Goal: Task Accomplishment & Management: Use online tool/utility

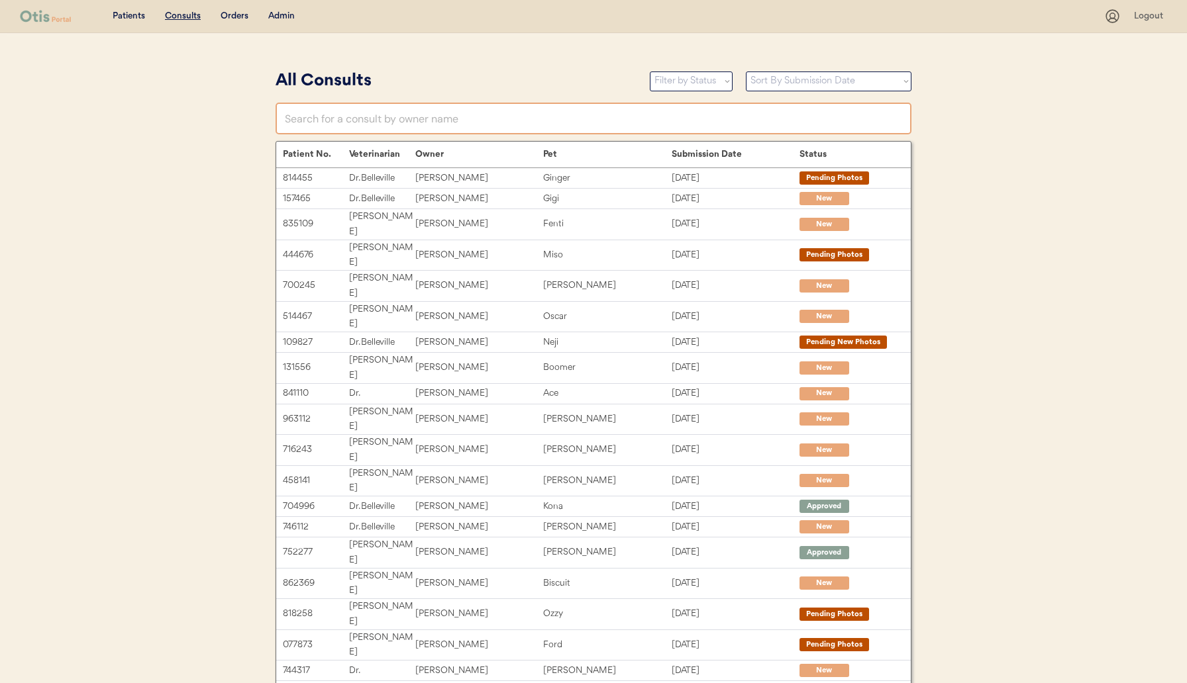
click at [410, 121] on input "text" at bounding box center [593, 119] width 636 height 32
paste input "[EMAIL_ADDRESS][DOMAIN_NAME]"
type input "[EMAIL_ADDRESS][DOMAIN_NAME]"
click at [381, 119] on input "text" at bounding box center [593, 119] width 636 height 32
paste input "[EMAIL_ADDRESS][DOMAIN_NAME]"
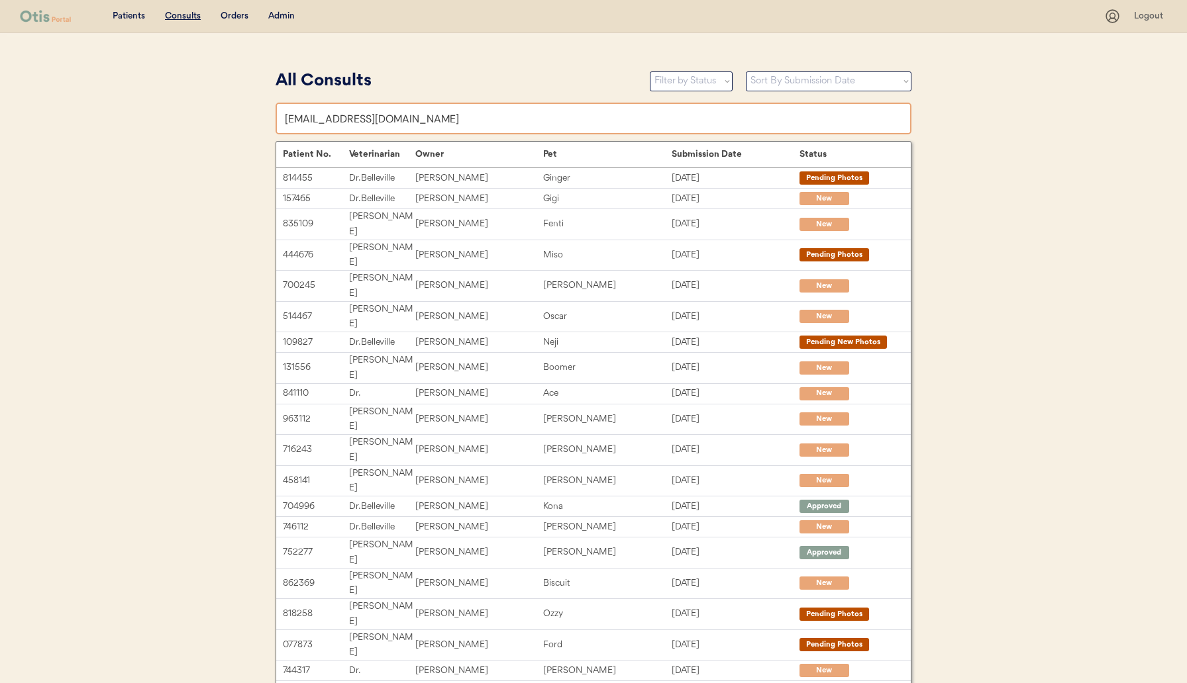
type input "[EMAIL_ADDRESS][DOMAIN_NAME]"
click at [286, 13] on div "Admin" at bounding box center [281, 16] width 26 height 13
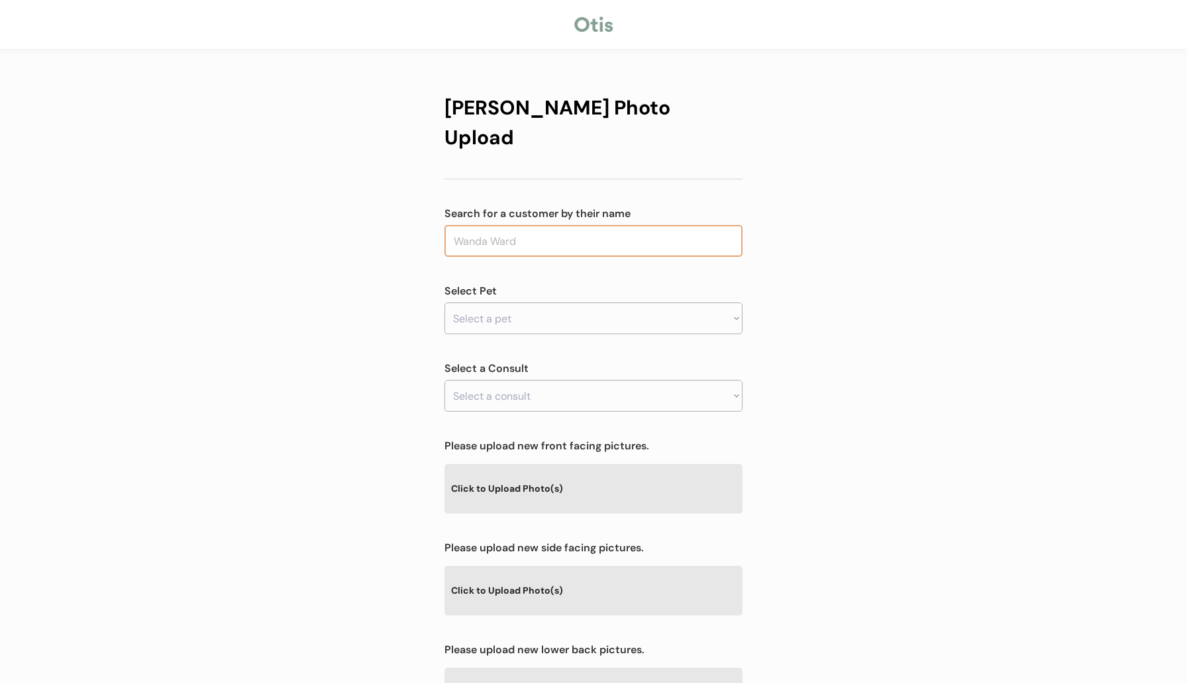
click at [523, 225] on input "text" at bounding box center [593, 241] width 298 height 32
type input "ashley"
type input "ashley pollock"
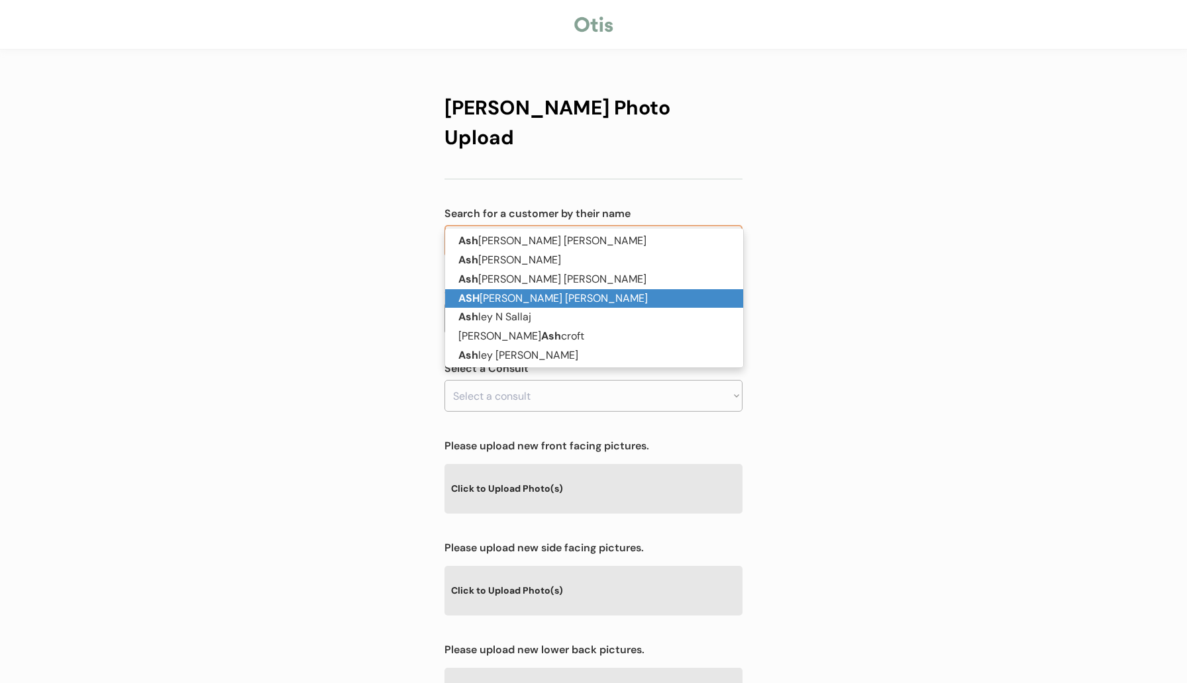
type input "as"
type input "a"
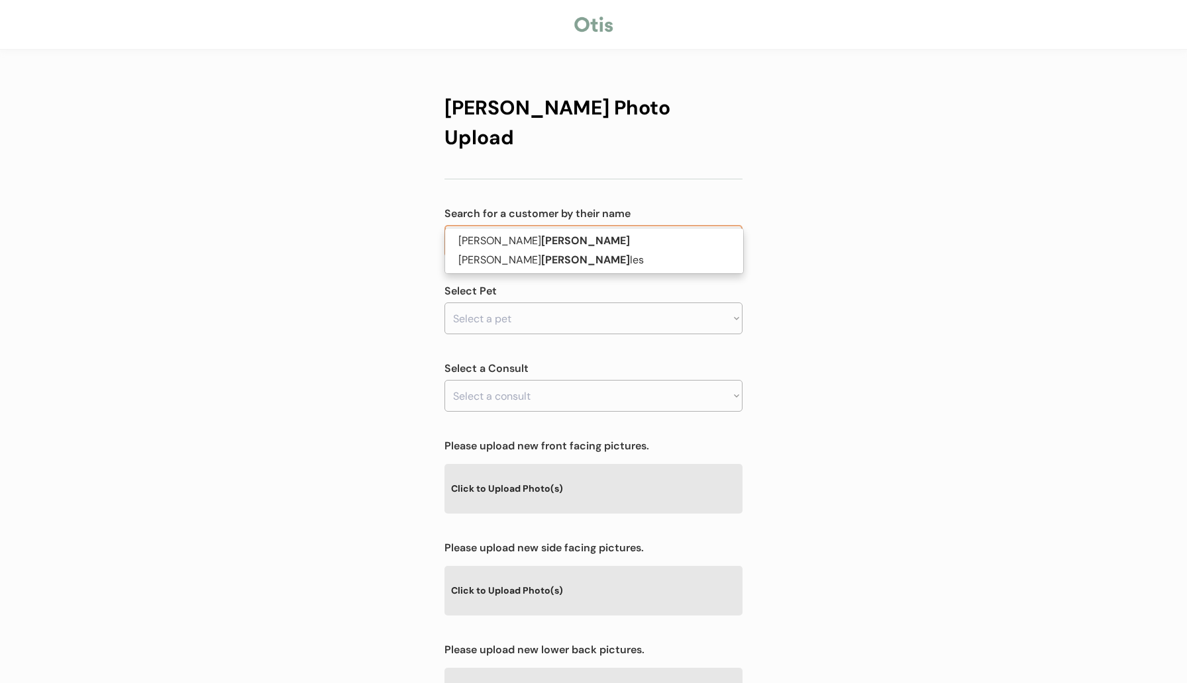
type input "mora"
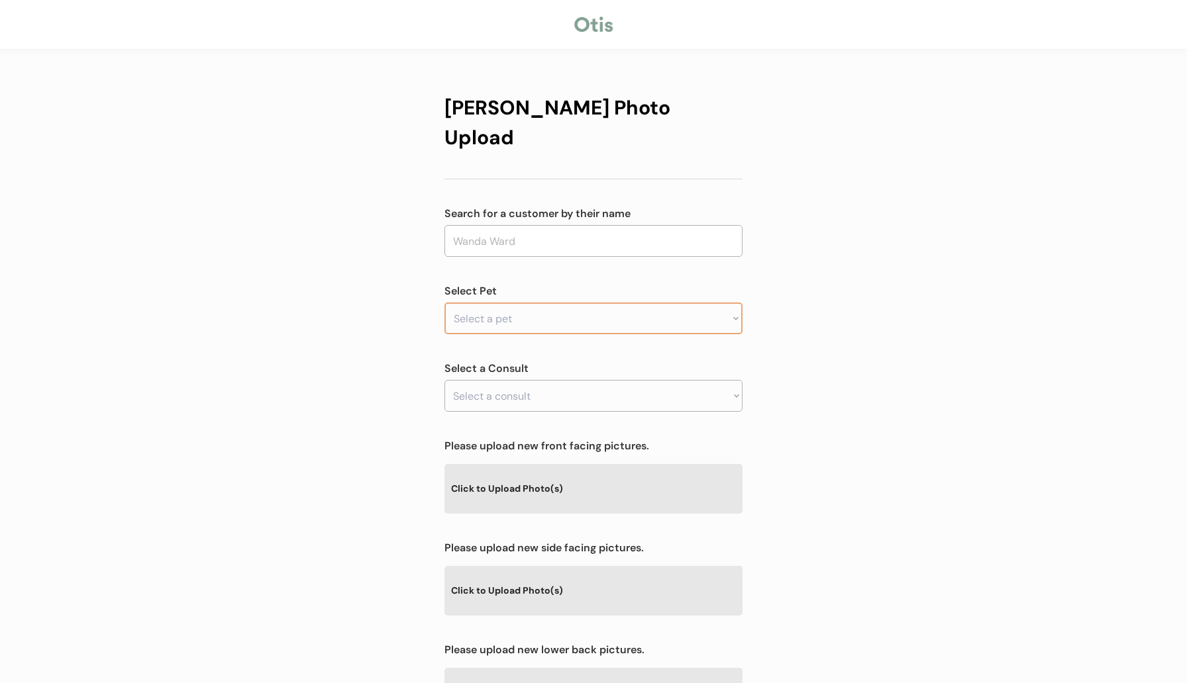
click at [507, 303] on select "Select a pet" at bounding box center [593, 319] width 298 height 32
click at [494, 225] on input "text" at bounding box center [593, 241] width 298 height 32
type input "ash"
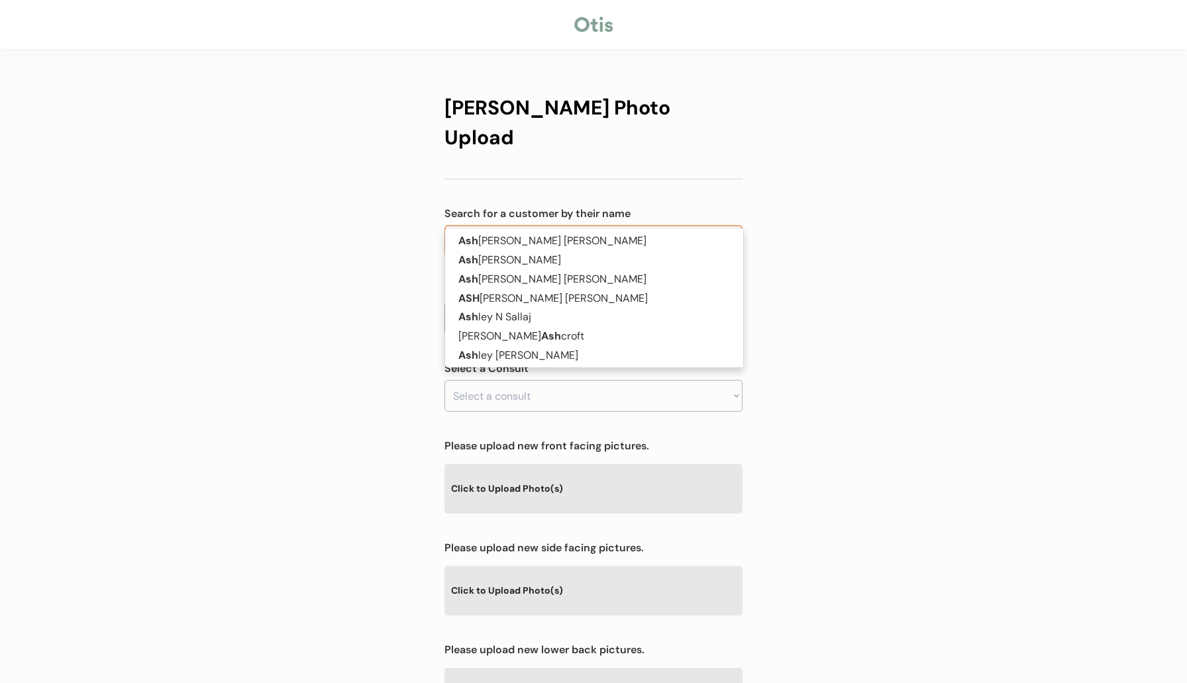
type input "ashley pollock"
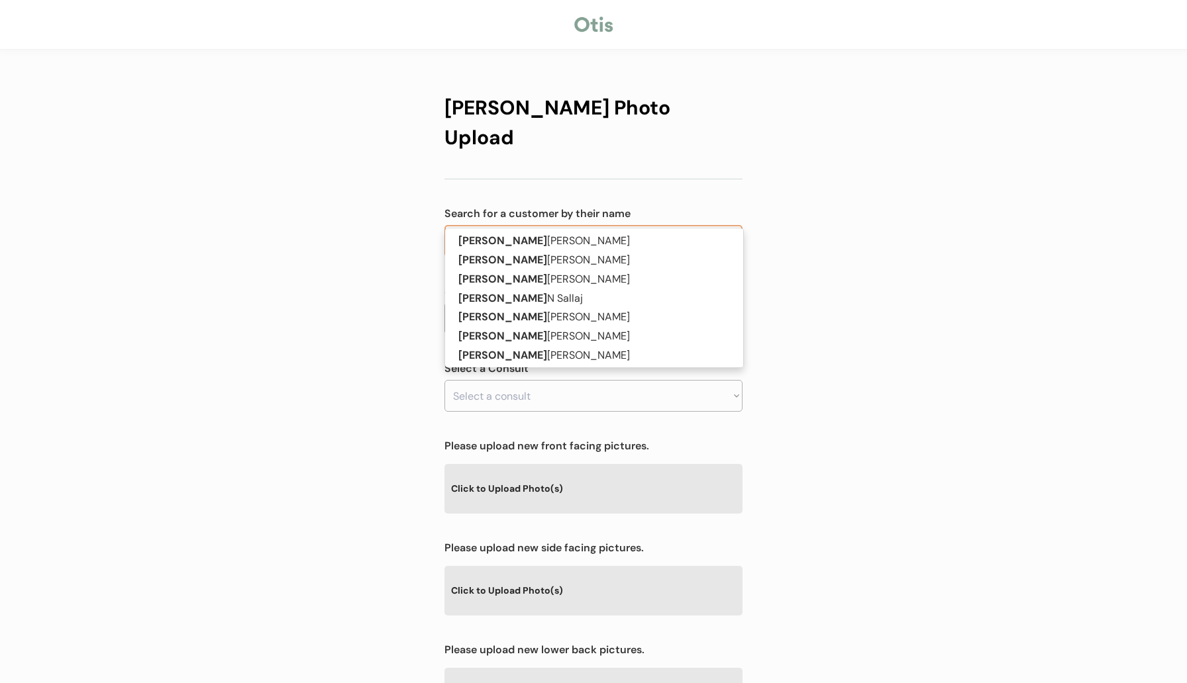
type input "ashley"
type input "ashley m"
type input "ashley mccoy"
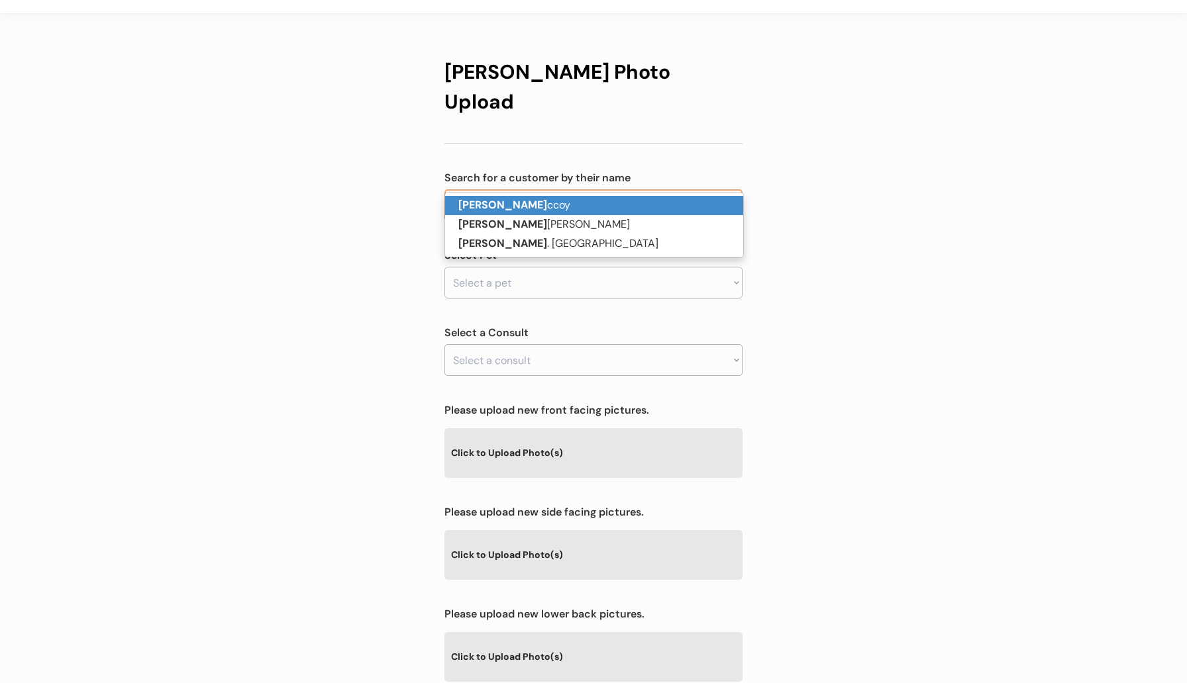
scroll to position [38, 0]
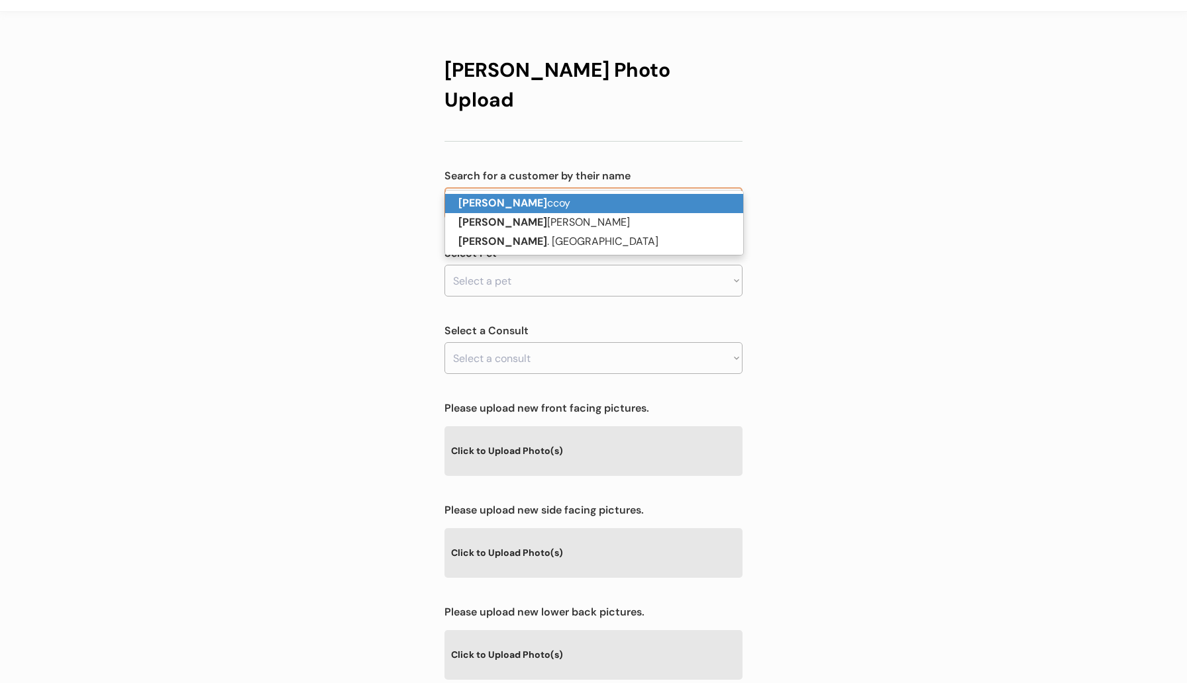
type input "ashley m"
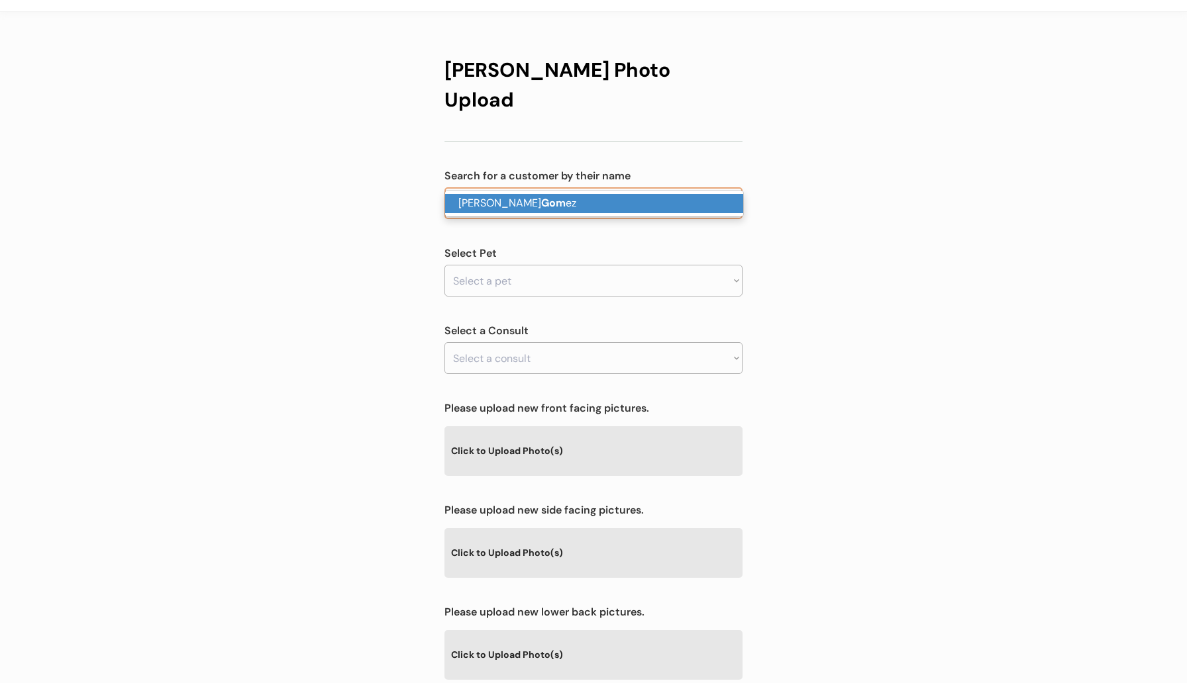
click at [487, 207] on p "Ashley Gom ez" at bounding box center [594, 203] width 298 height 19
type input "Ashley Gomez"
click at [487, 211] on div "Otis Photo Upload Search for a customer by their name Ashley Gomez gom Select P…" at bounding box center [593, 409] width 298 height 734
click at [488, 265] on select "Select a pet Rocket Dodger" at bounding box center [593, 281] width 298 height 32
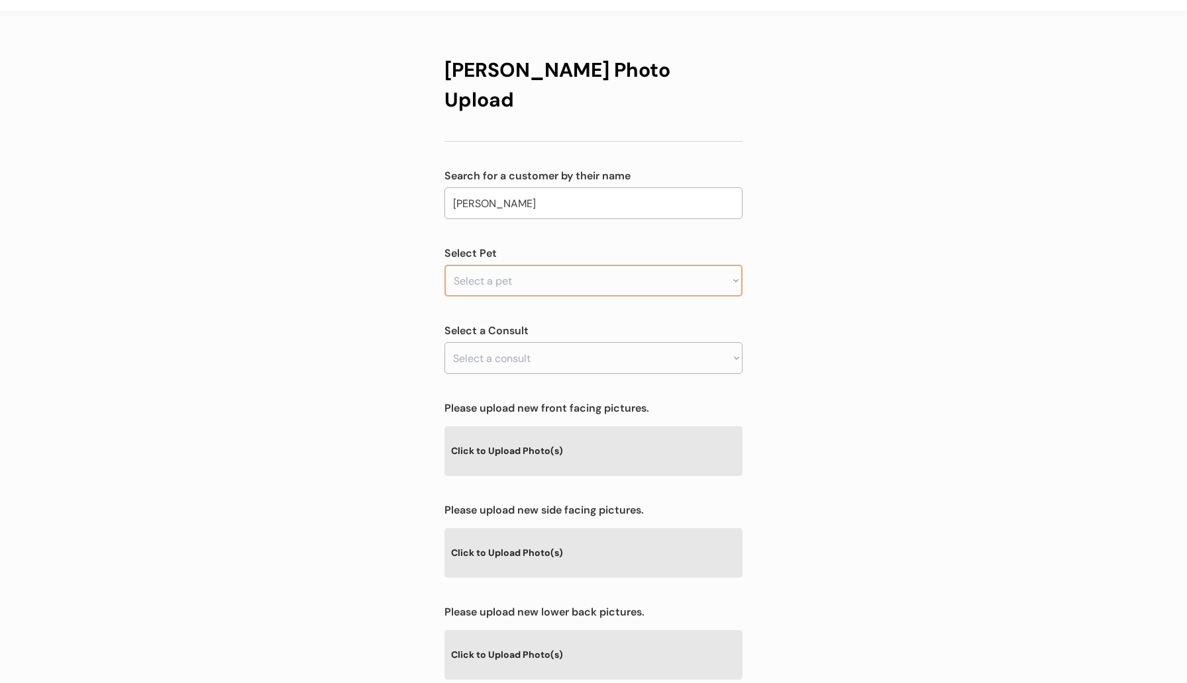
select select ""1348695171700984260__LOOKUP__1707548571580x807894090969776100""
click at [444, 265] on select "Select a pet Rocket Dodger" at bounding box center [593, 281] width 298 height 32
click at [511, 342] on select "Select a consult Prescription renewal" at bounding box center [593, 358] width 298 height 32
select select ""1348695171700984260__LOOKUP__1757168432568x343940640510312450""
click at [444, 342] on select "Select a consult Prescription renewal" at bounding box center [593, 358] width 298 height 32
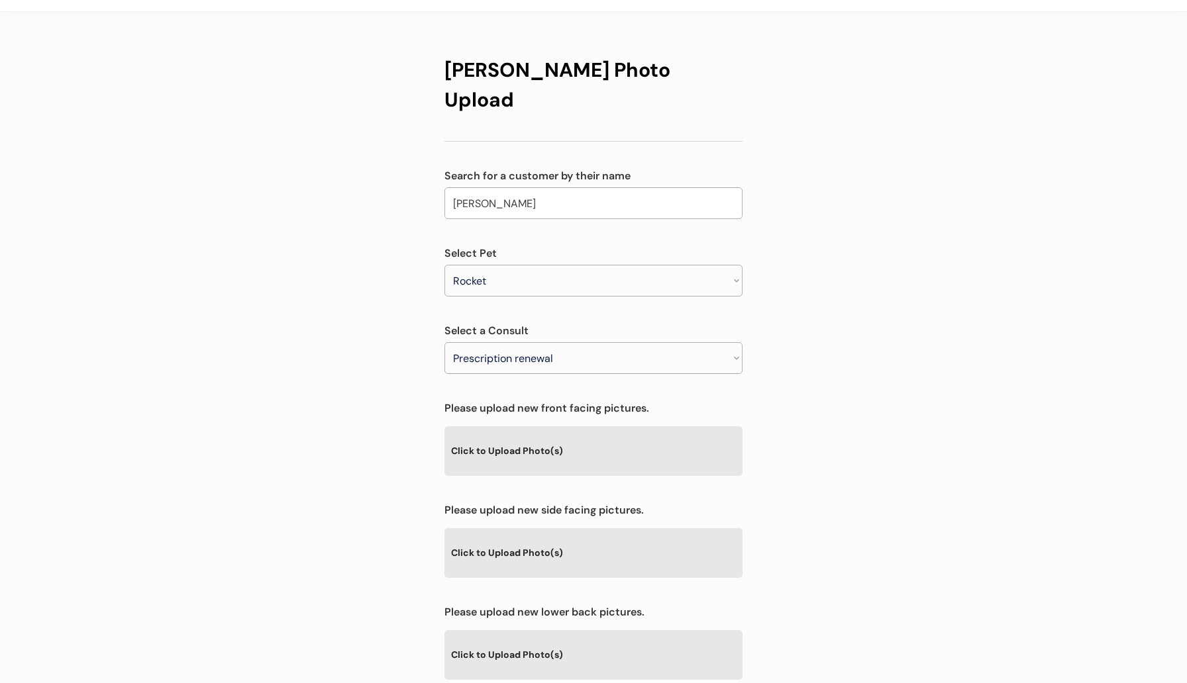
click at [520, 528] on div "Click to Upload Photo(s)" at bounding box center [593, 552] width 298 height 48
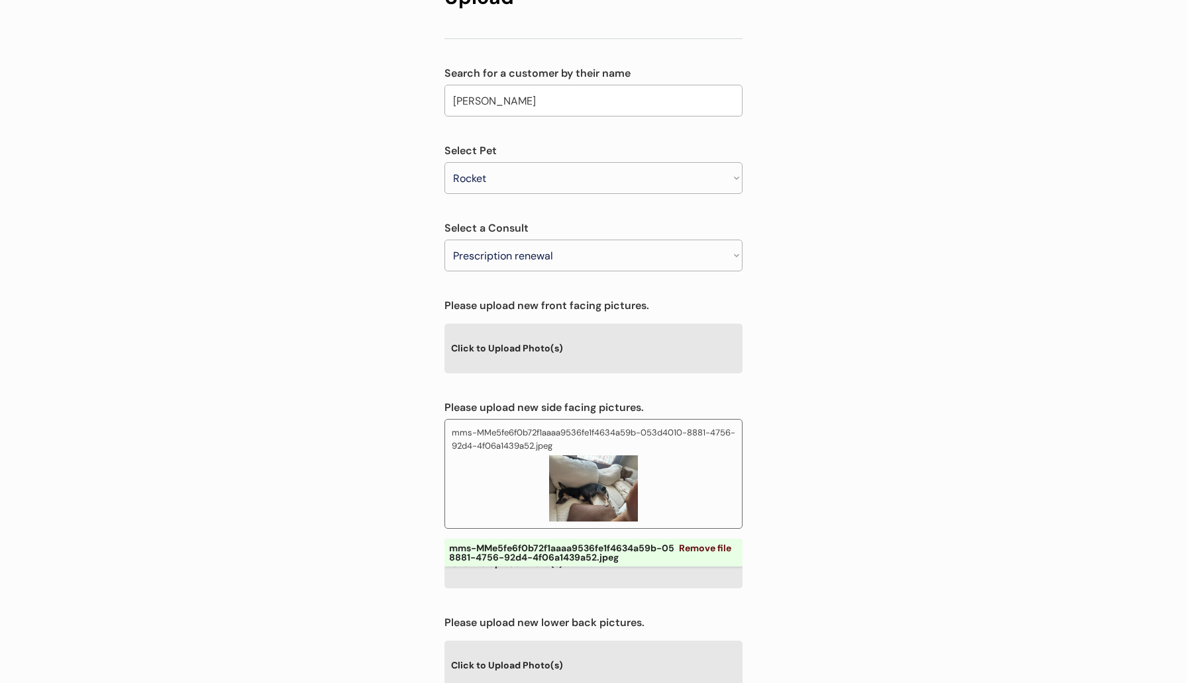
scroll to position [254, 0]
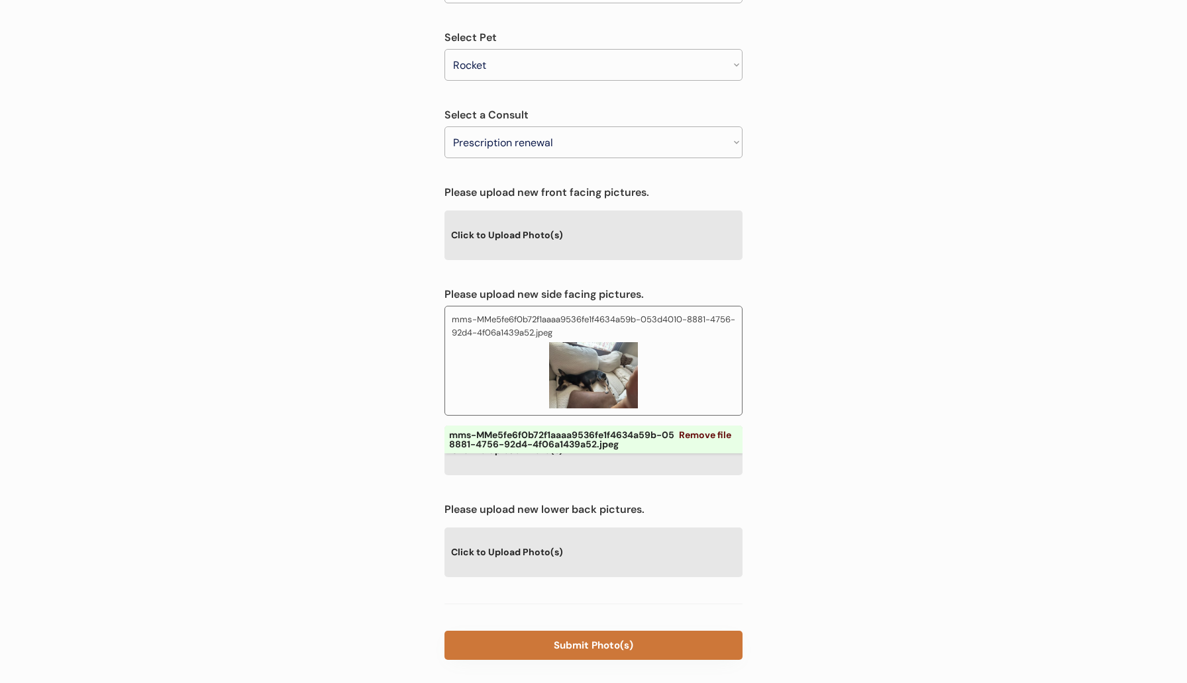
click at [554, 631] on button "Submit Photo(s)" at bounding box center [593, 645] width 298 height 29
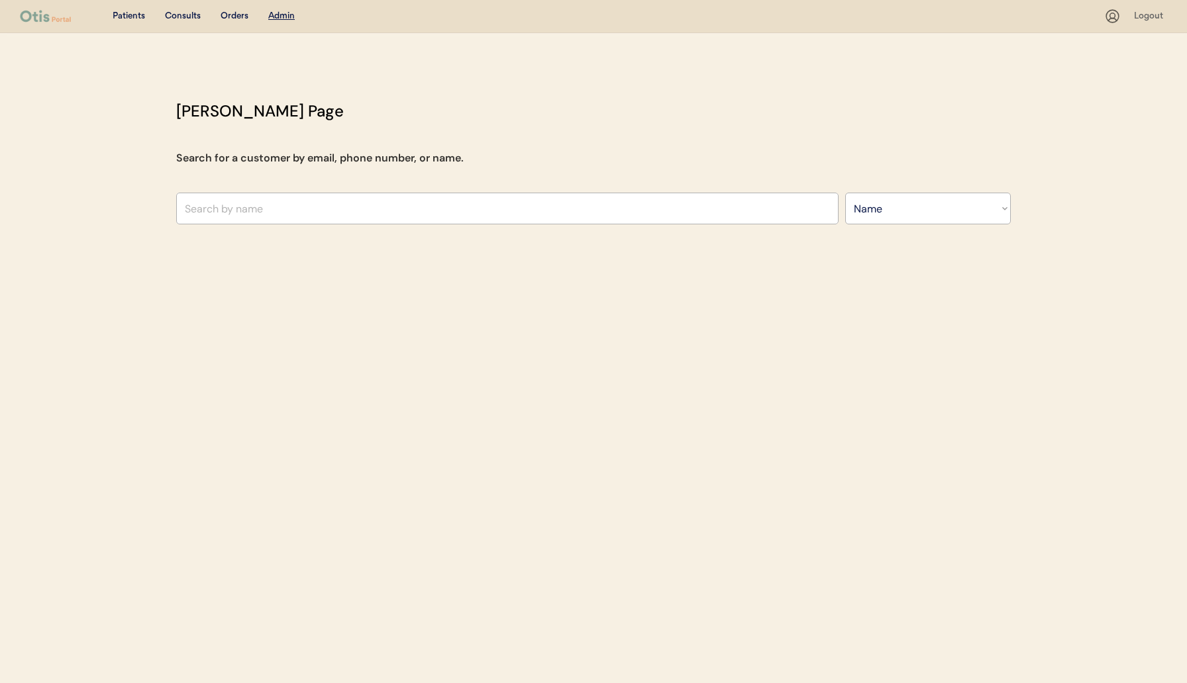
select select ""Name""
click at [511, 206] on input "text" at bounding box center [507, 209] width 662 height 32
paste input "[EMAIL_ADDRESS][DOMAIN_NAME]"
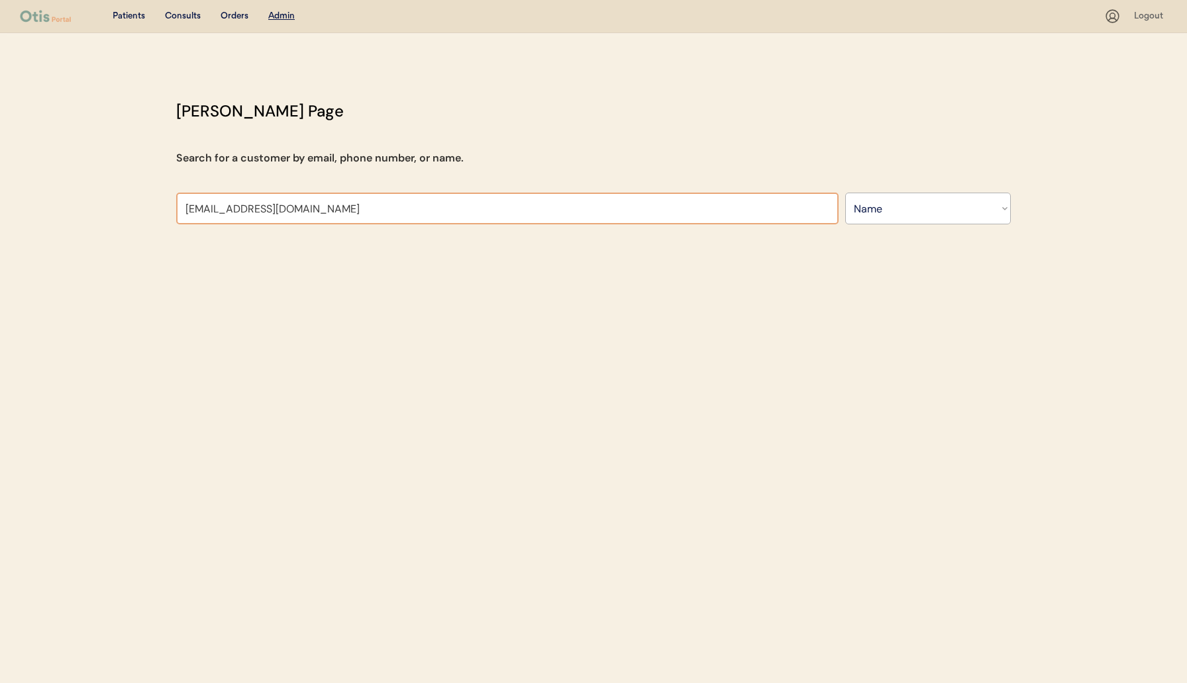
type input "[EMAIL_ADDRESS][DOMAIN_NAME]"
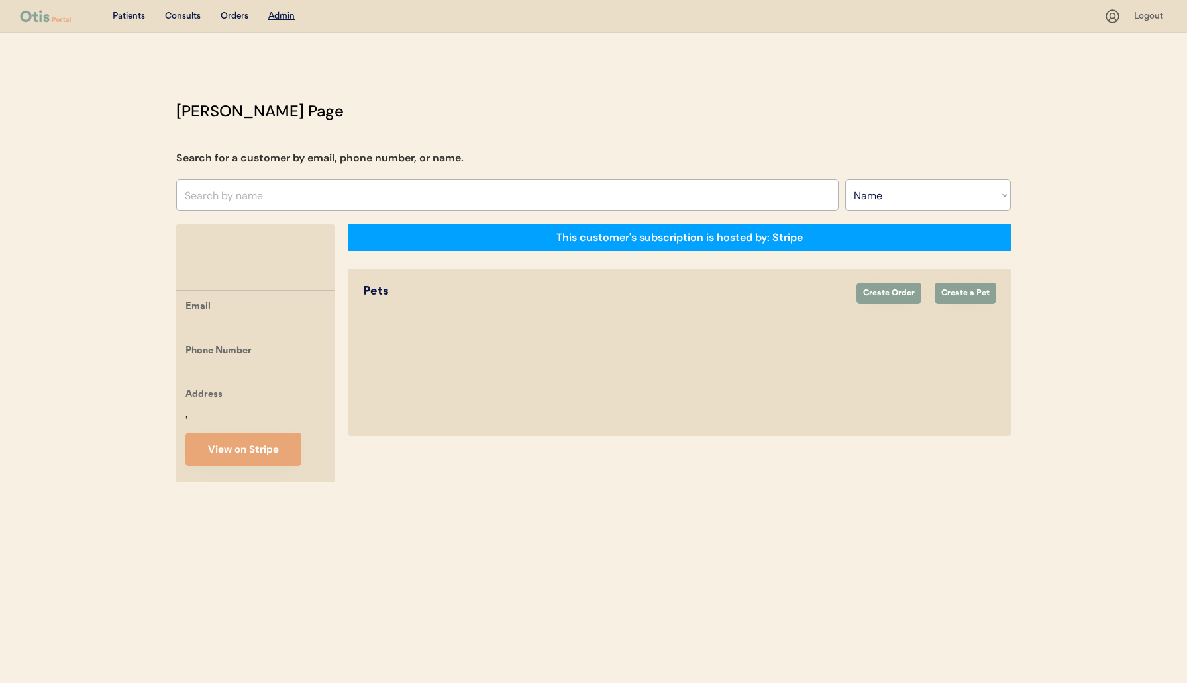
select select ""Name""
click at [275, 15] on u "Admin" at bounding box center [281, 15] width 26 height 9
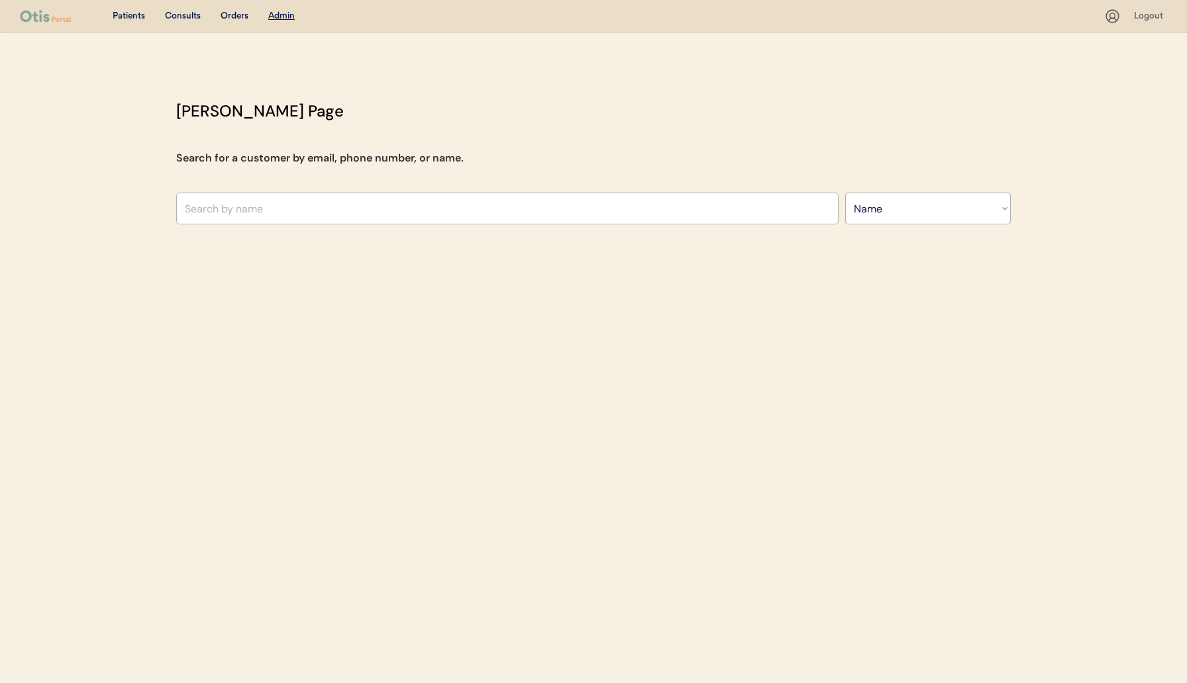
click at [262, 211] on input "text" at bounding box center [507, 209] width 662 height 32
type input "ashley"
type input "ashley pollock"
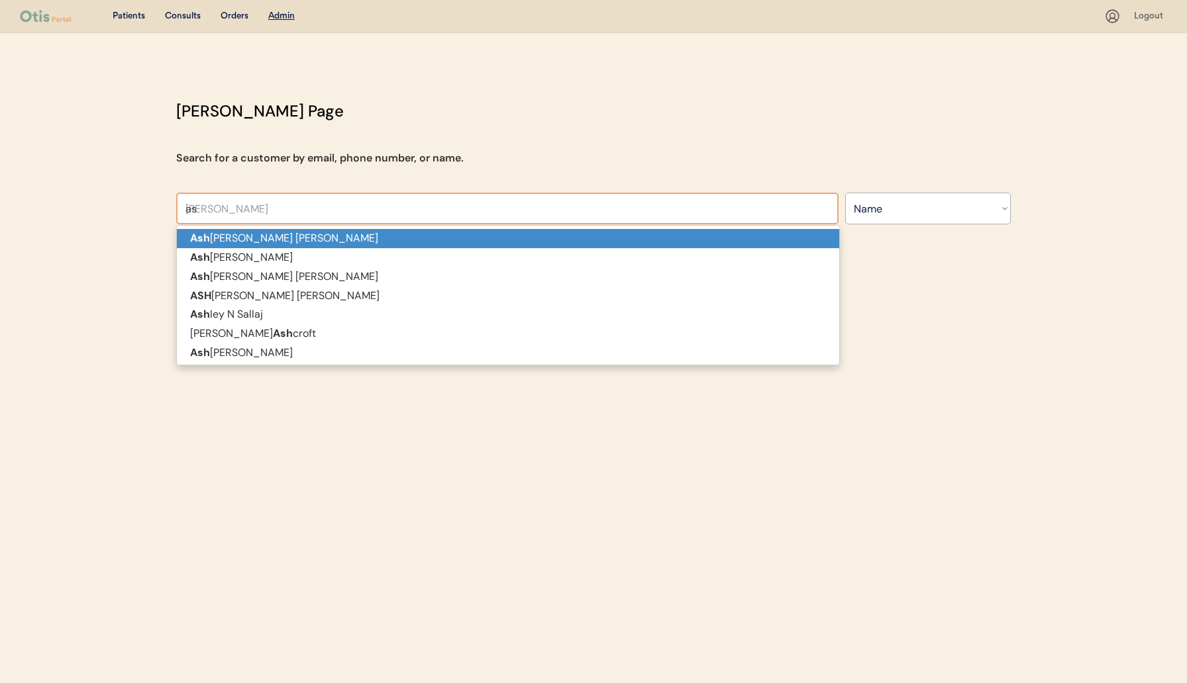
type input "a"
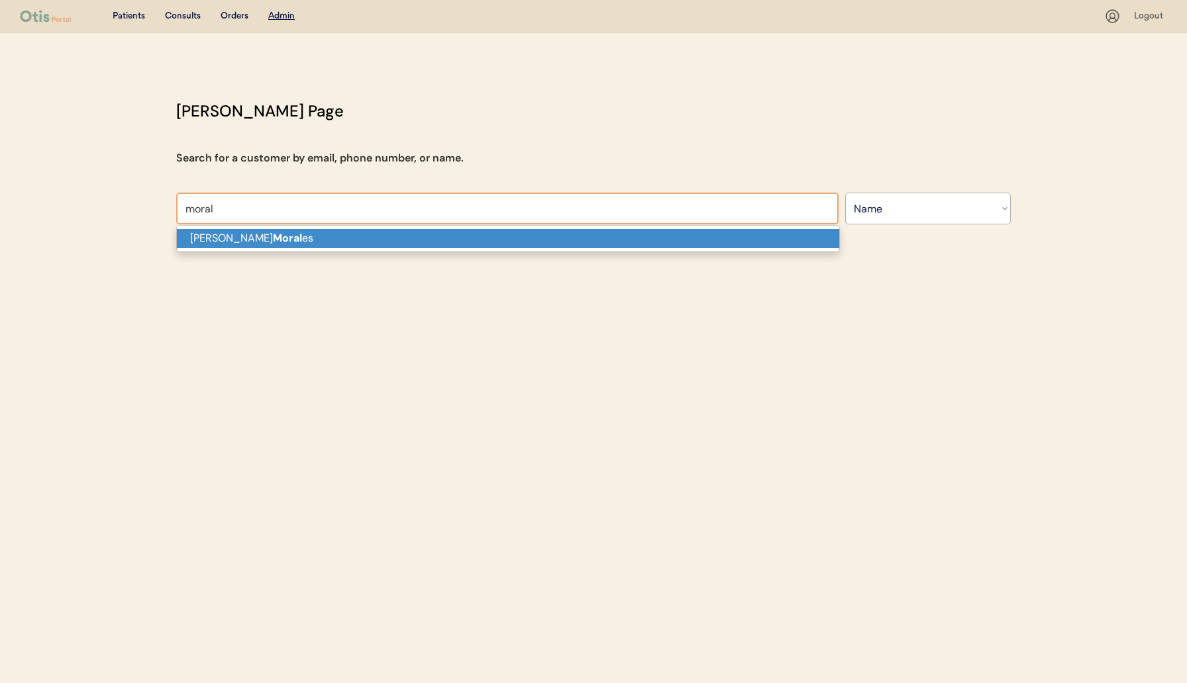
click at [285, 245] on p "Nelson Moral es" at bounding box center [508, 238] width 662 height 19
type input "Nelson Morales"
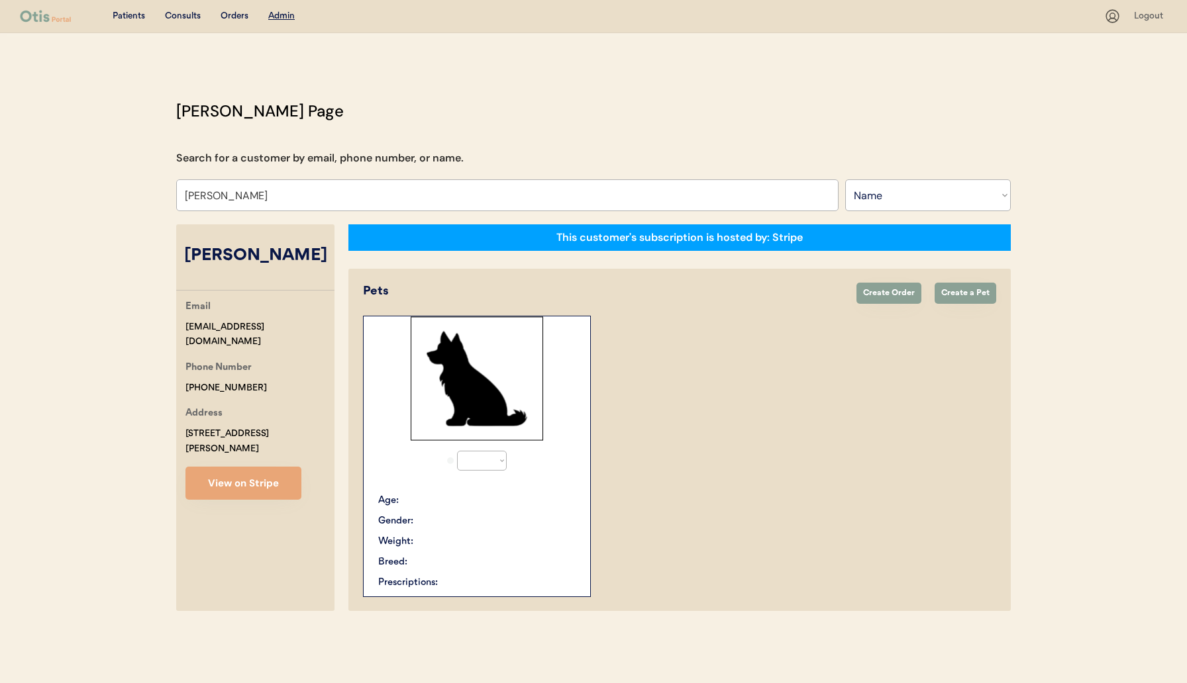
select select "true"
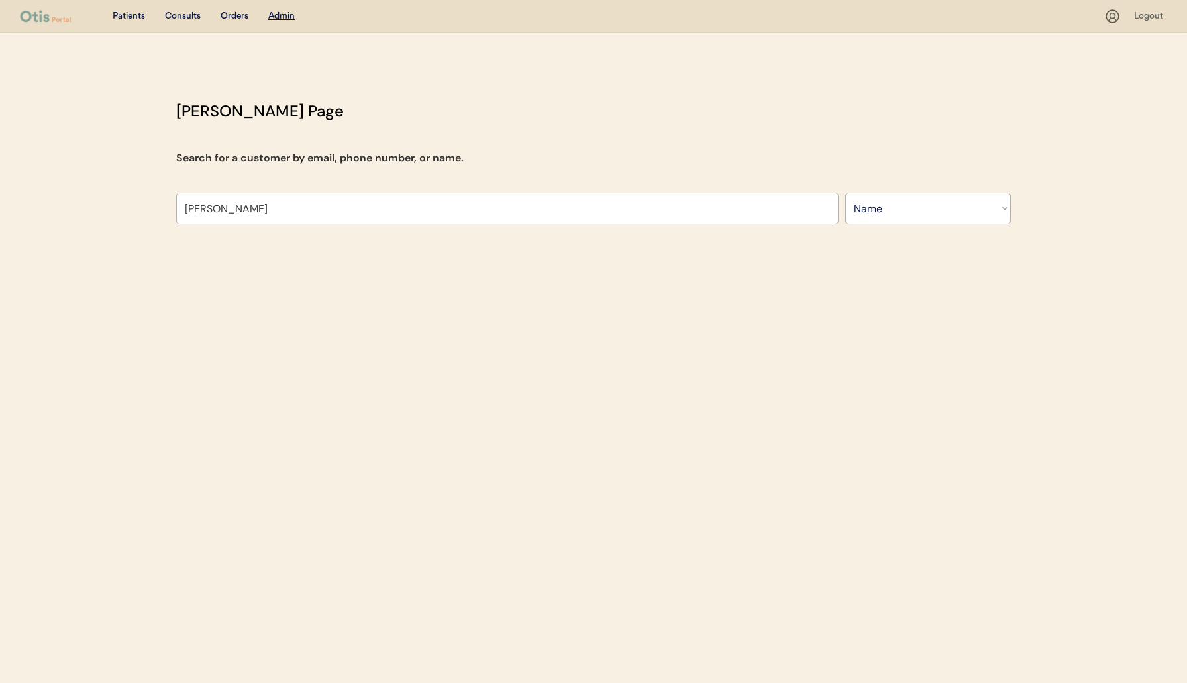
type input "Nelson Morales"
drag, startPoint x: 298, startPoint y: 207, endPoint x: 156, endPoint y: 207, distance: 141.7
click at [156, 207] on div "Patients Consults Orders Admin Logout Otis Admin Page Search for a customer by …" at bounding box center [593, 341] width 1187 height 683
paste input "apmorales10695@gmail.com"
type input "apmorales10695@gmail.com"
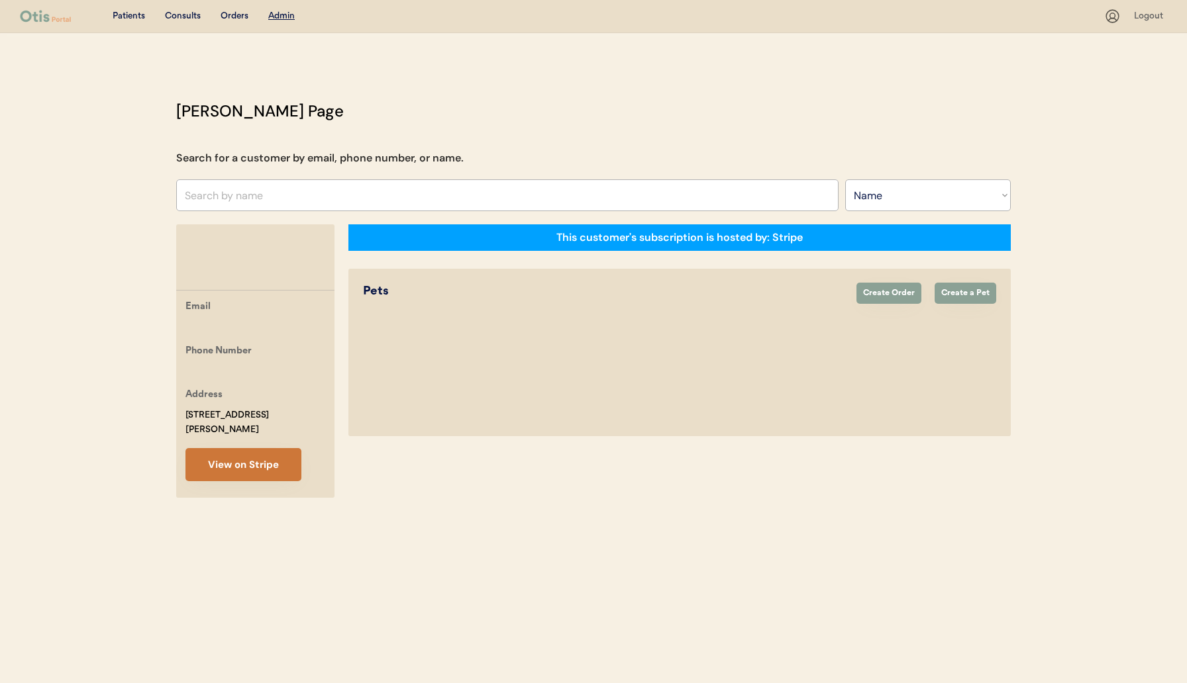
click at [241, 459] on button "View on Stripe" at bounding box center [243, 464] width 116 height 33
click at [239, 471] on button "View on Stripe" at bounding box center [243, 464] width 116 height 33
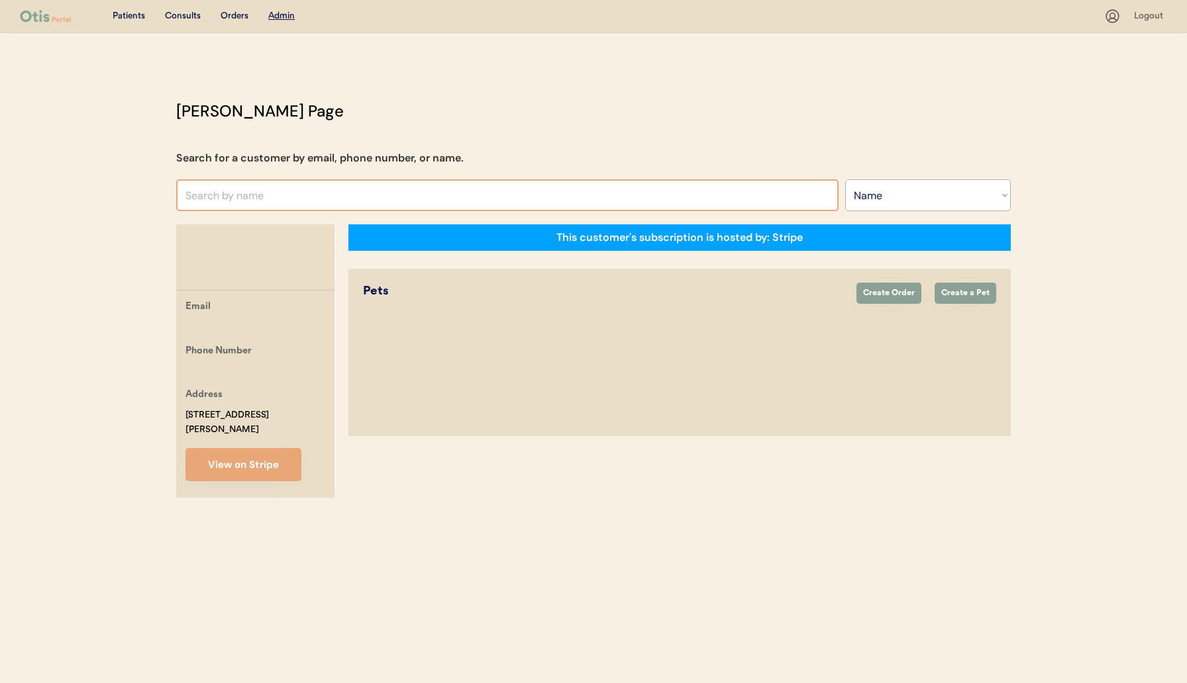
click at [319, 204] on input "text" at bounding box center [507, 195] width 662 height 32
type input "gomez"
click at [280, 13] on u "Admin" at bounding box center [281, 15] width 26 height 9
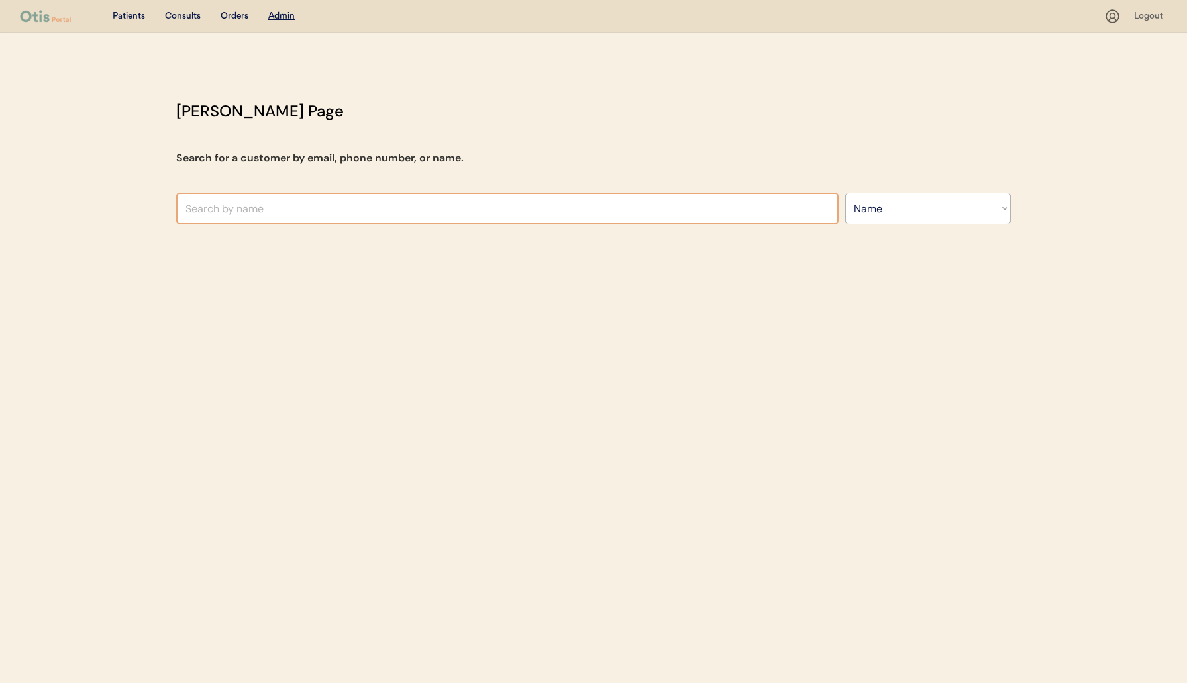
click at [265, 209] on input "text" at bounding box center [507, 209] width 662 height 32
type input "as"
type input "ashley pollock"
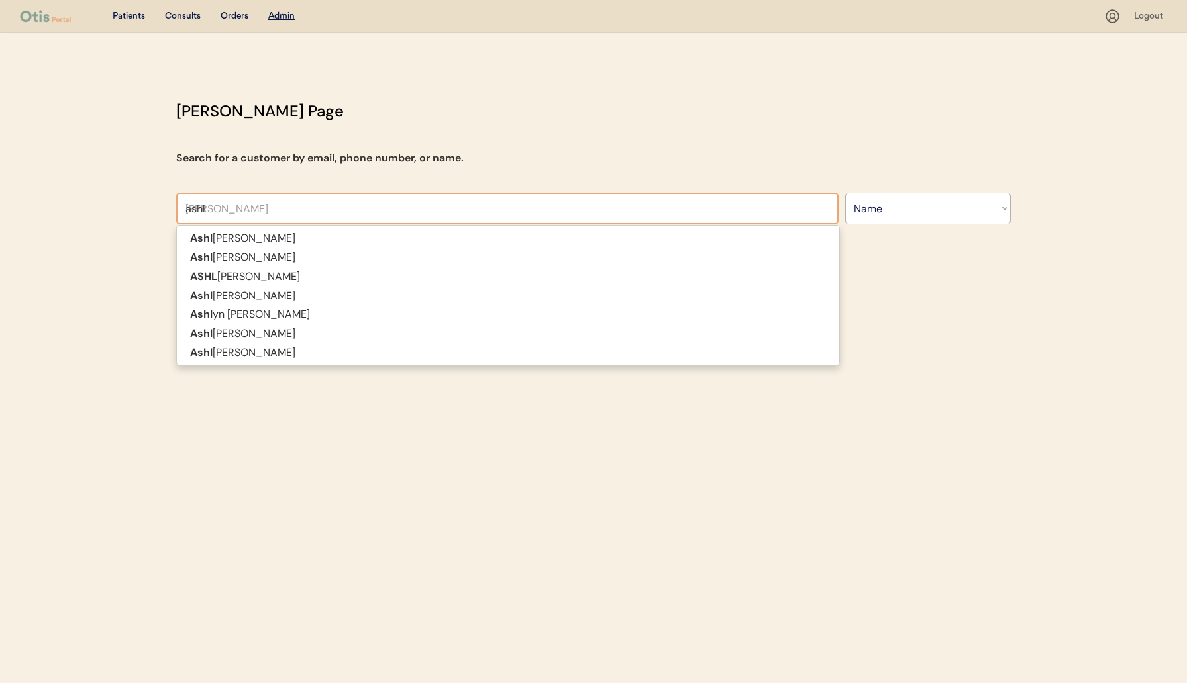
type input "ashle"
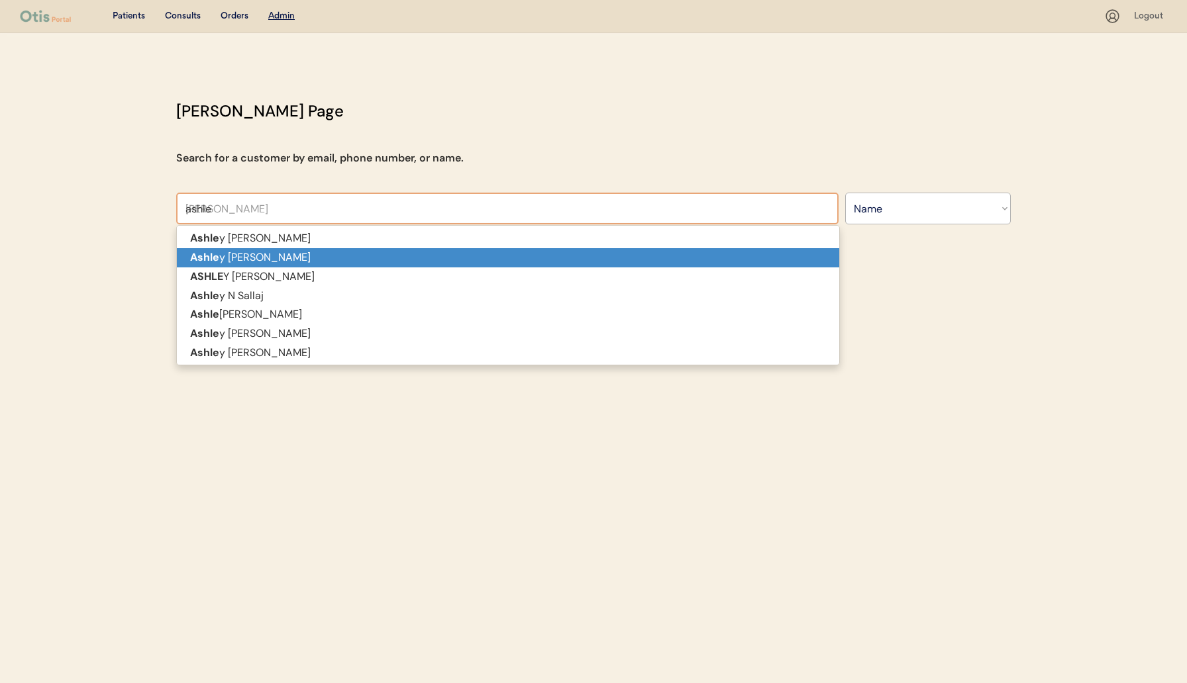
click at [287, 255] on p "Ashle y Gomez" at bounding box center [508, 257] width 662 height 19
type input "Ashley Gomez"
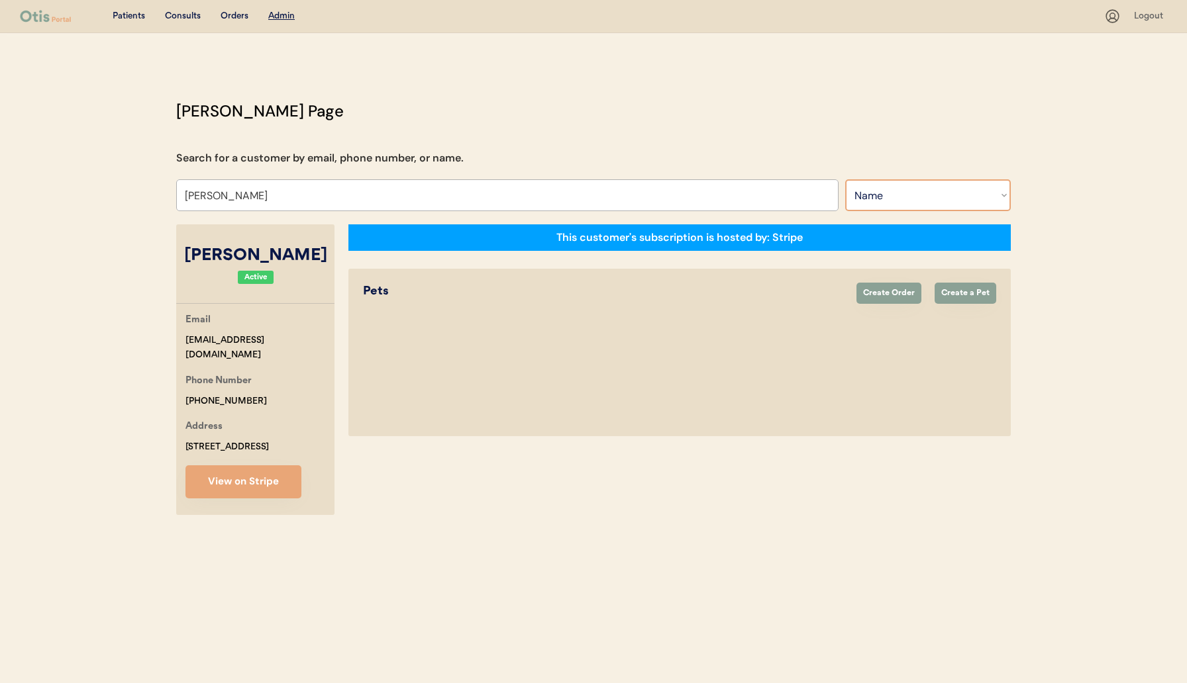
select select "true"
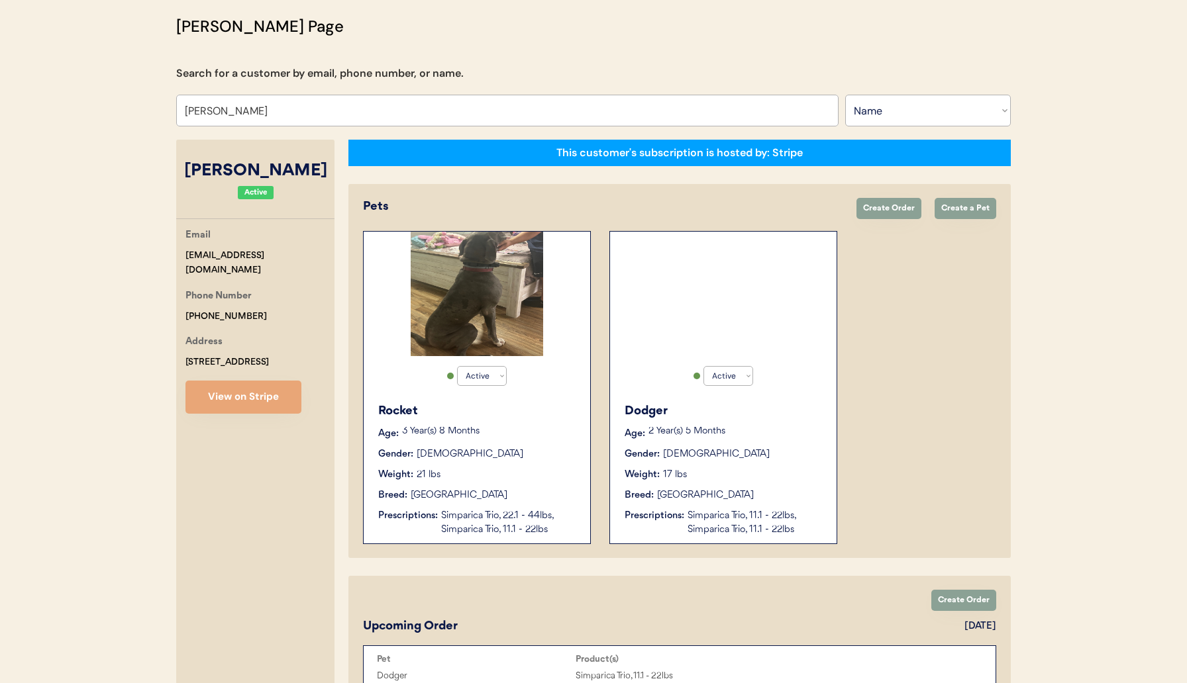
scroll to position [108, 0]
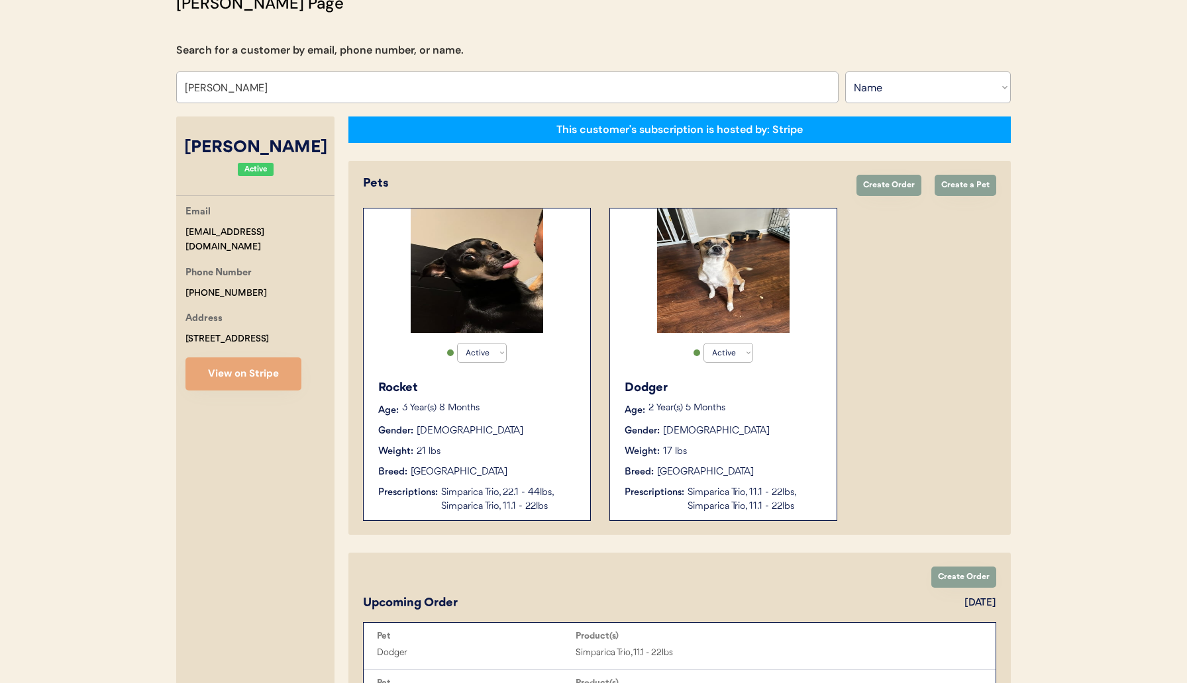
type input "Ashley Gomez"
click at [456, 459] on div "Rocket Age: 3 Year(s) 8 Months Gender: Male Weight: 21 lbs Breed: Chihuahua Pre…" at bounding box center [476, 447] width 213 height 148
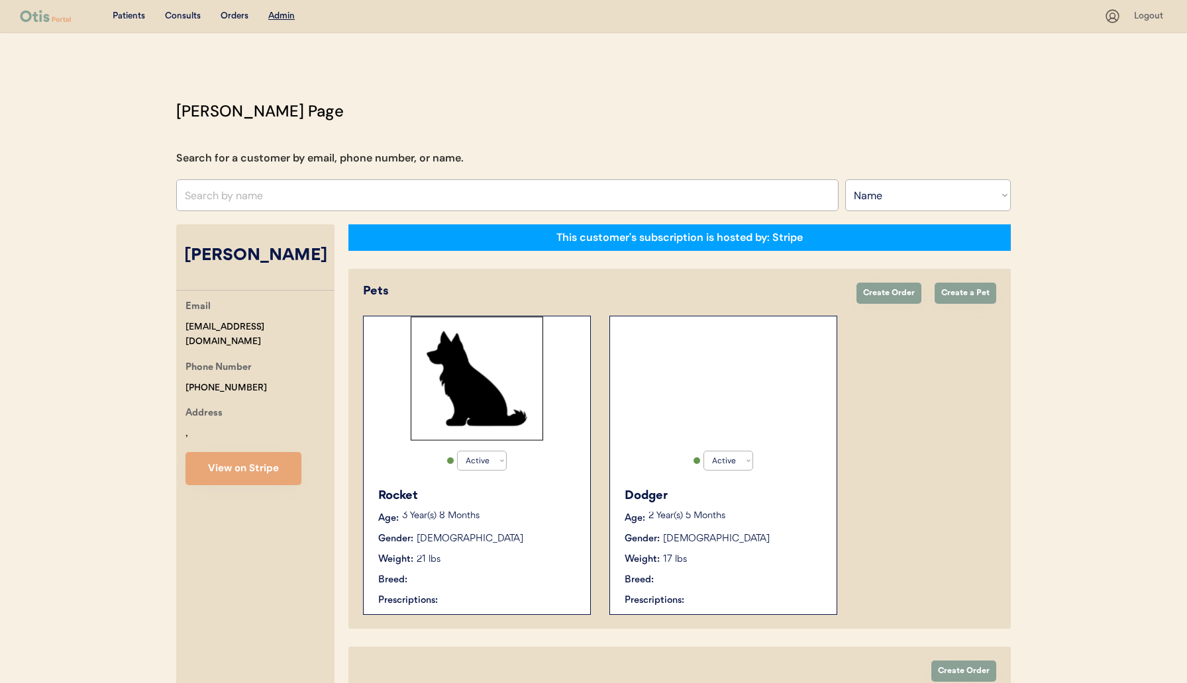
select select ""Name""
select select "true"
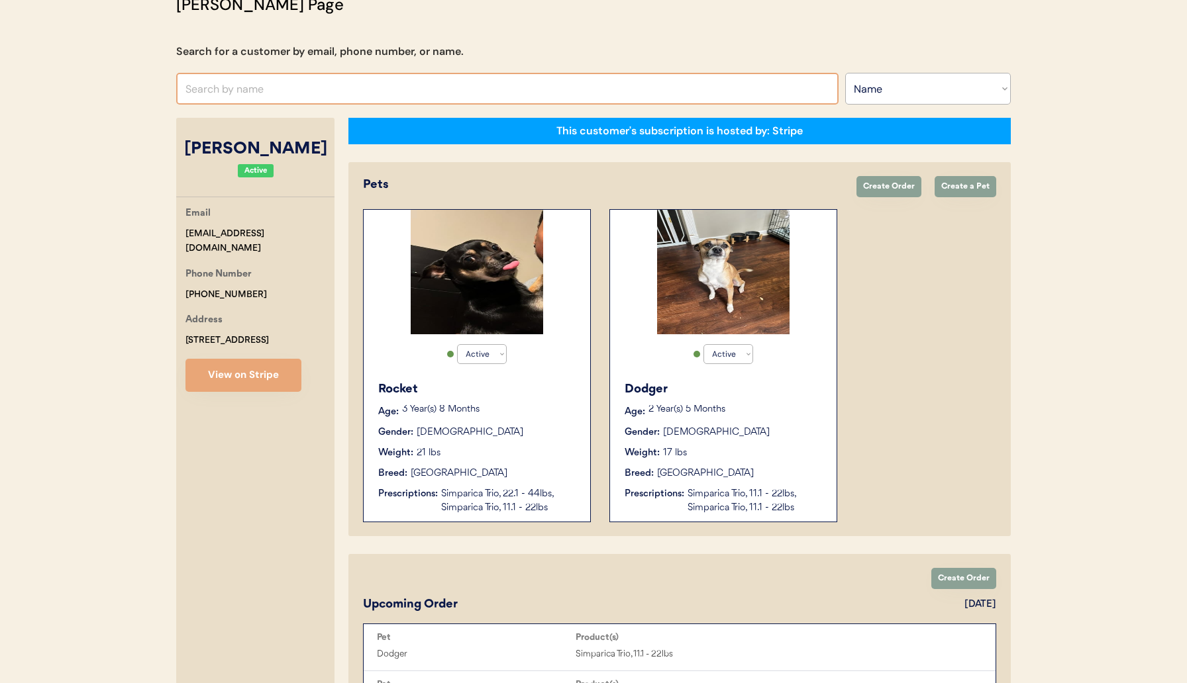
click at [283, 86] on input "text" at bounding box center [507, 89] width 662 height 32
type input "sallie"
type input "sallie Pablo"
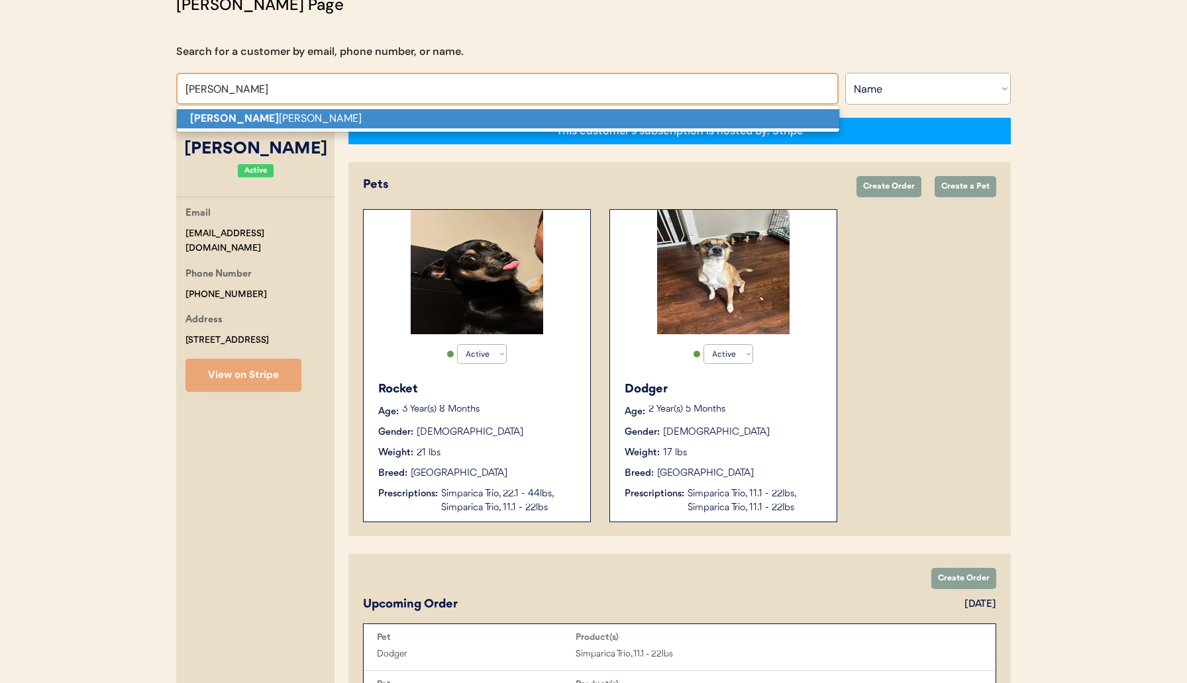
click at [283, 123] on p "Sallie Pablo" at bounding box center [508, 118] width 662 height 19
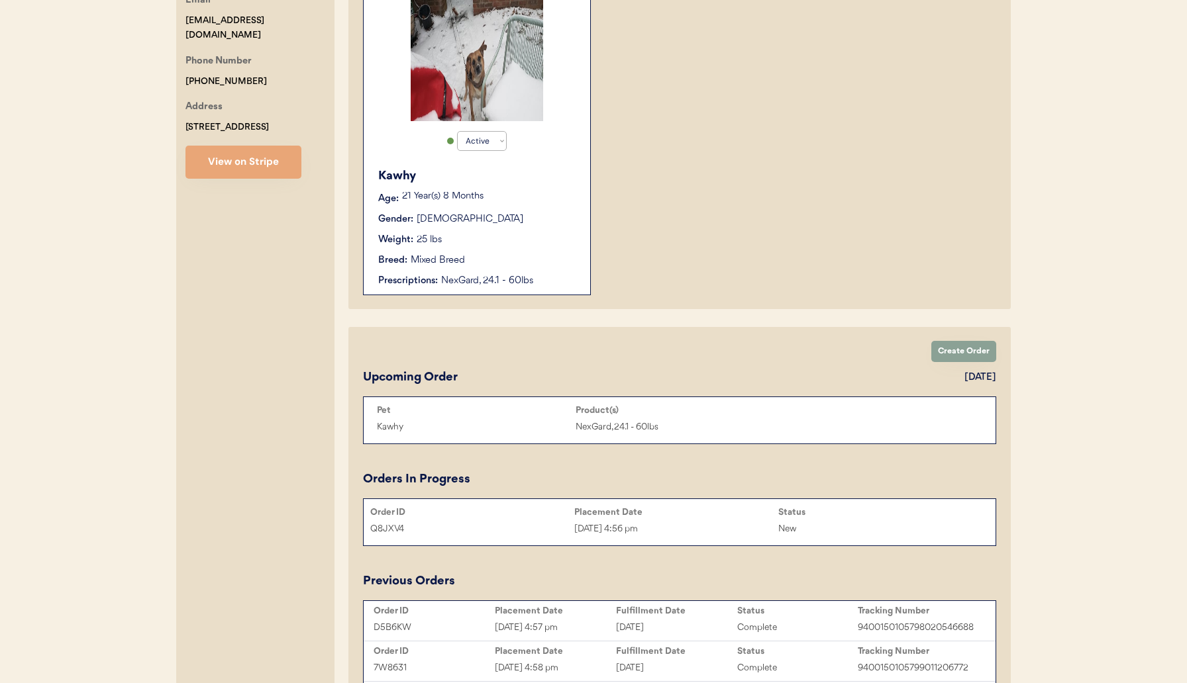
scroll to position [199, 0]
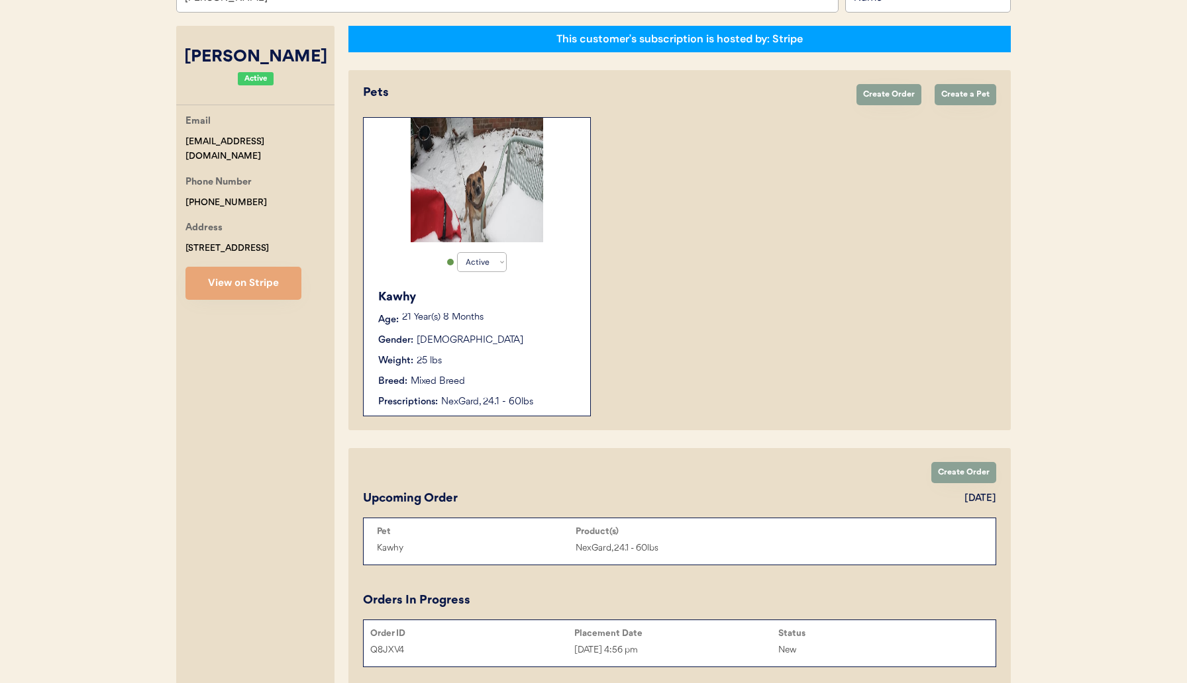
type input "Sallie Pablo"
drag, startPoint x: 378, startPoint y: 298, endPoint x: 428, endPoint y: 297, distance: 49.7
click at [428, 297] on div "Kawhy" at bounding box center [477, 298] width 199 height 18
copy div "Kawhy"
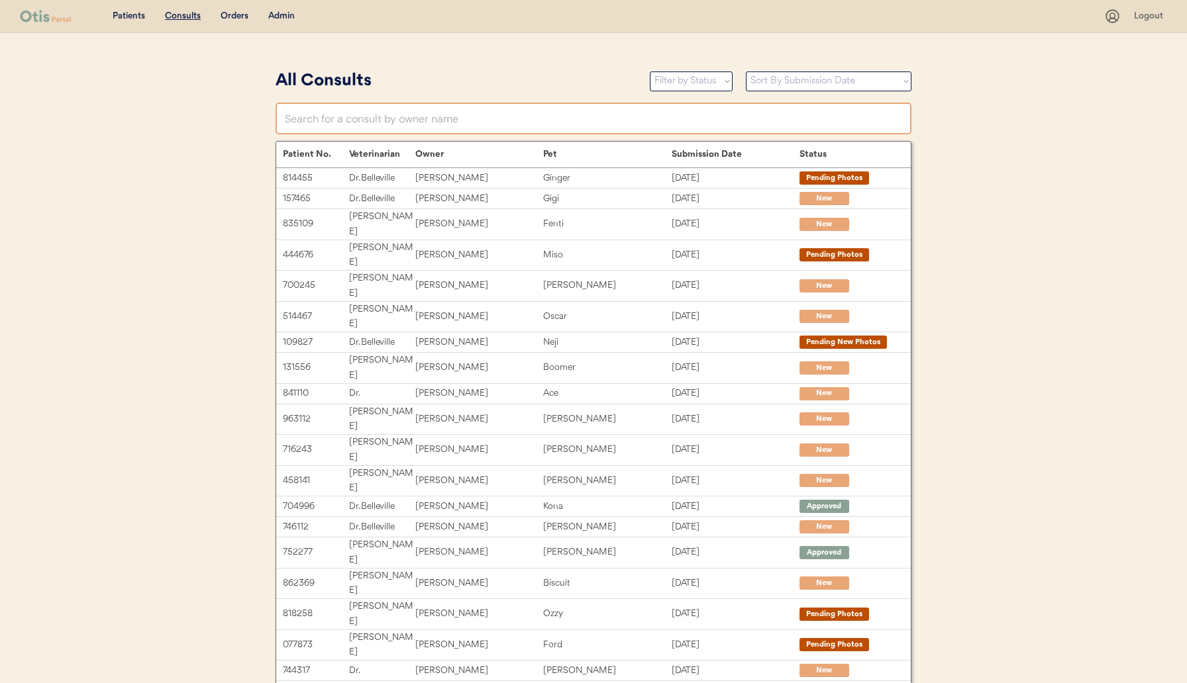
click at [334, 123] on input "text" at bounding box center [593, 119] width 636 height 32
click at [275, 11] on div "Admin" at bounding box center [281, 16] width 26 height 13
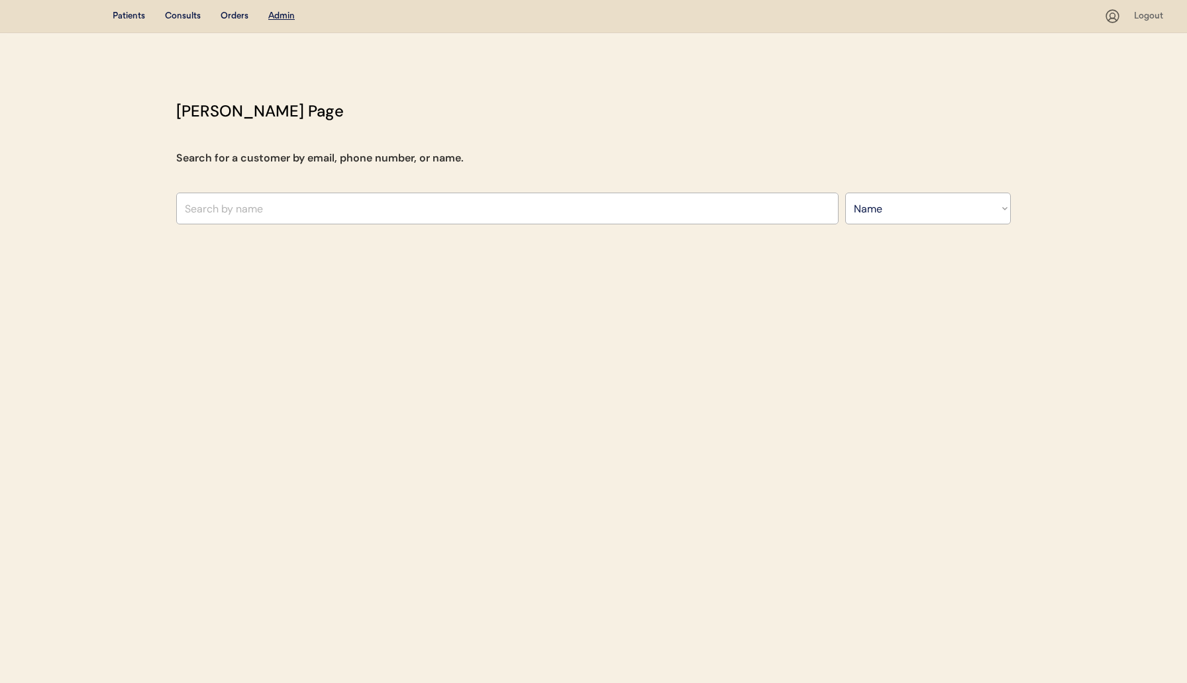
select select ""Name""
click at [393, 211] on input "text" at bounding box center [507, 209] width 662 height 32
type input "[PERSON_NAME]"
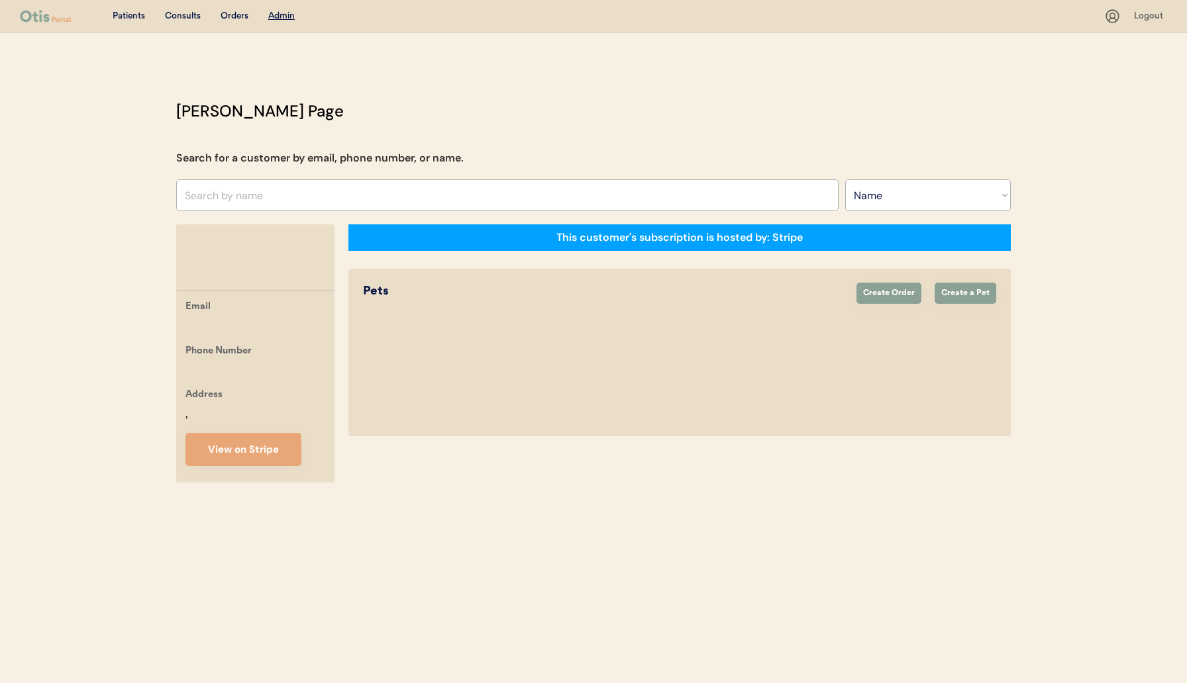
click at [261, 191] on input "text" at bounding box center [507, 195] width 662 height 32
type input "sh"
type input "[PERSON_NAME] [PERSON_NAME]"
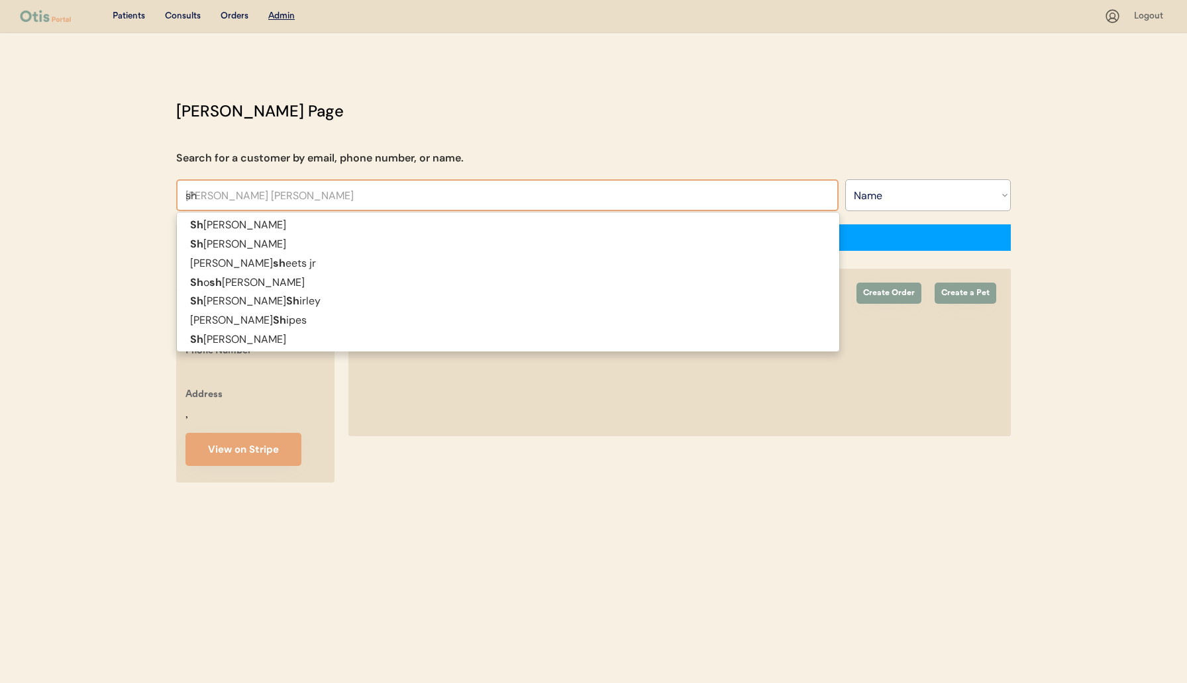
type input "sha"
type input "[PERSON_NAME]"
type input "shann"
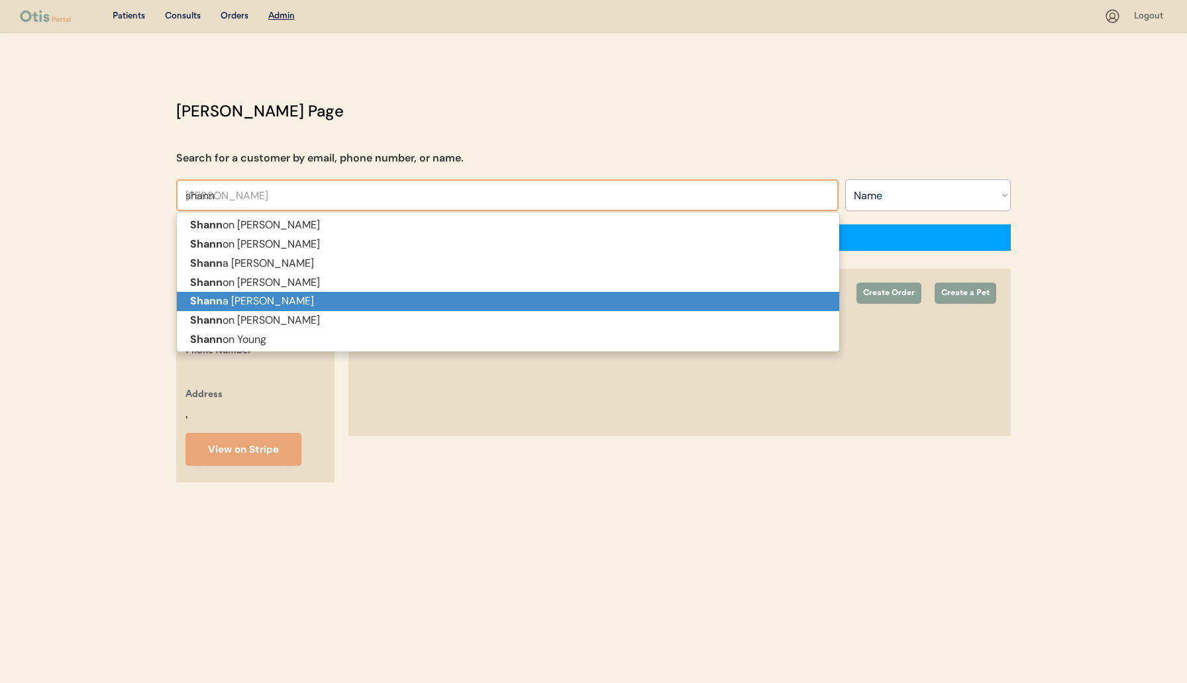
click at [283, 307] on p "[PERSON_NAME]" at bounding box center [508, 301] width 662 height 19
type input "[PERSON_NAME]"
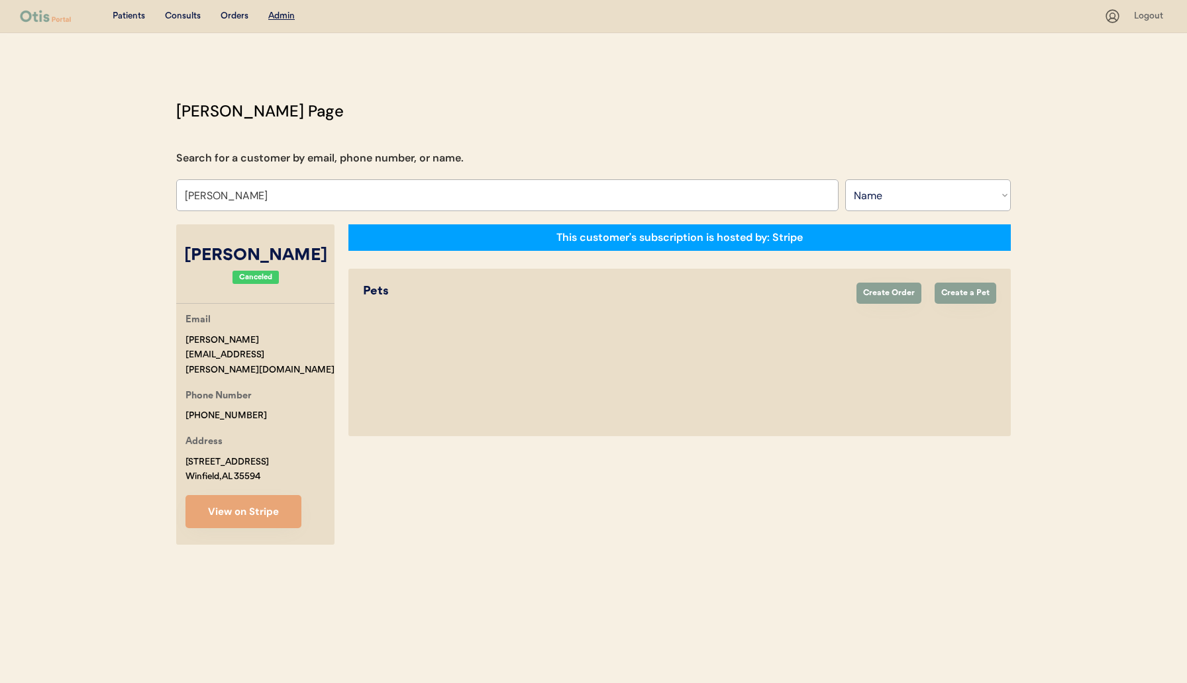
select select "true"
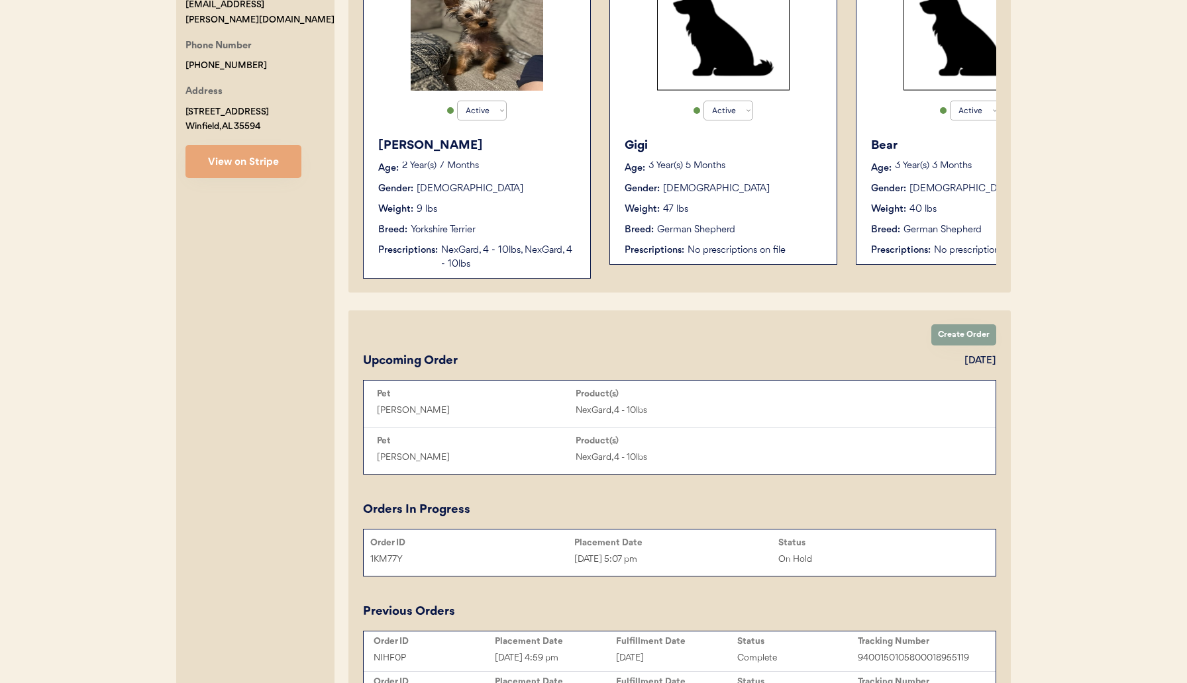
scroll to position [352, 0]
type input "[PERSON_NAME]"
